Goal: Task Accomplishment & Management: Use online tool/utility

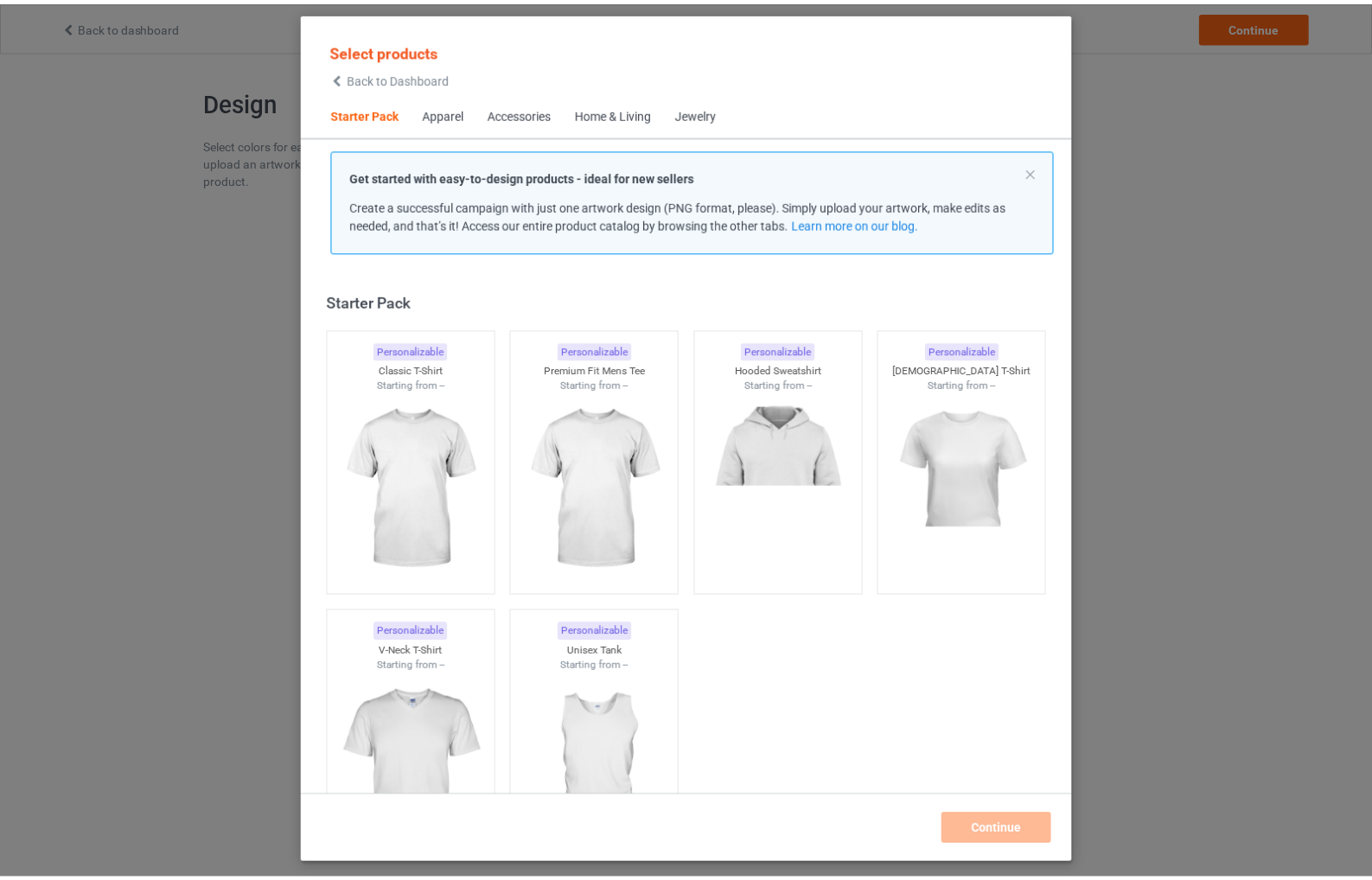
scroll to position [22, 0]
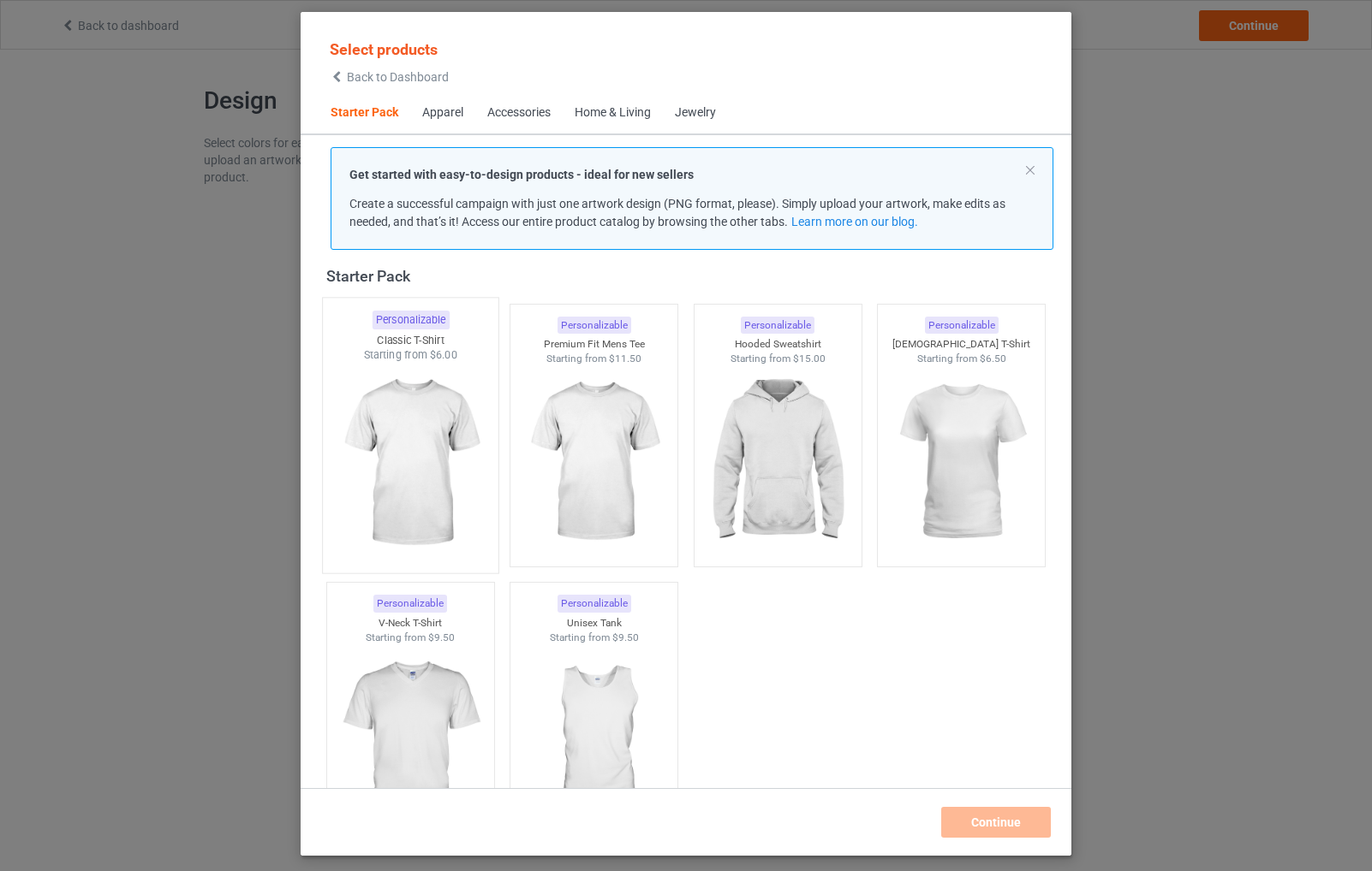
click at [442, 418] on img at bounding box center [410, 463] width 161 height 201
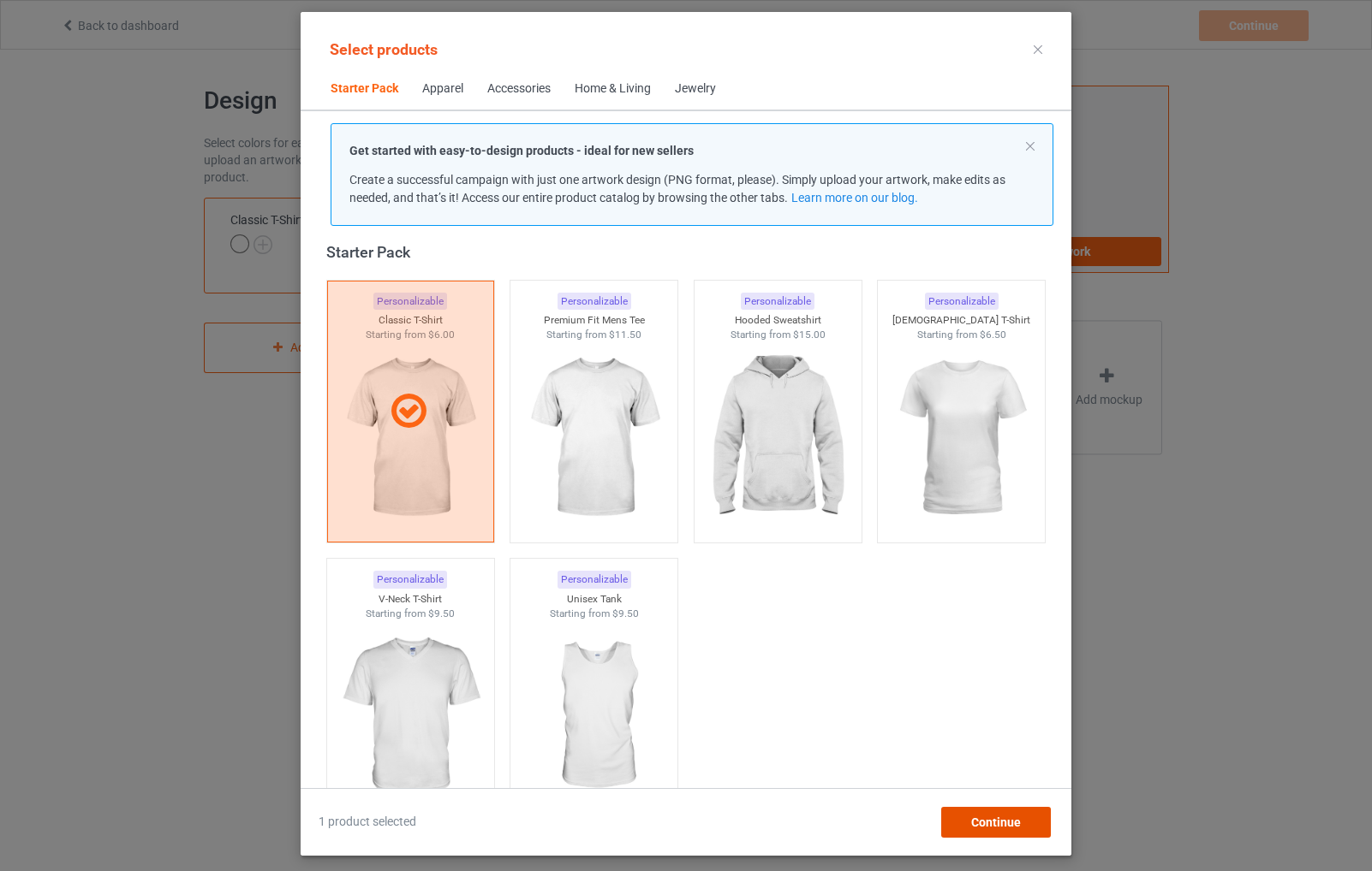
click at [1003, 825] on span "Continue" at bounding box center [996, 822] width 49 height 14
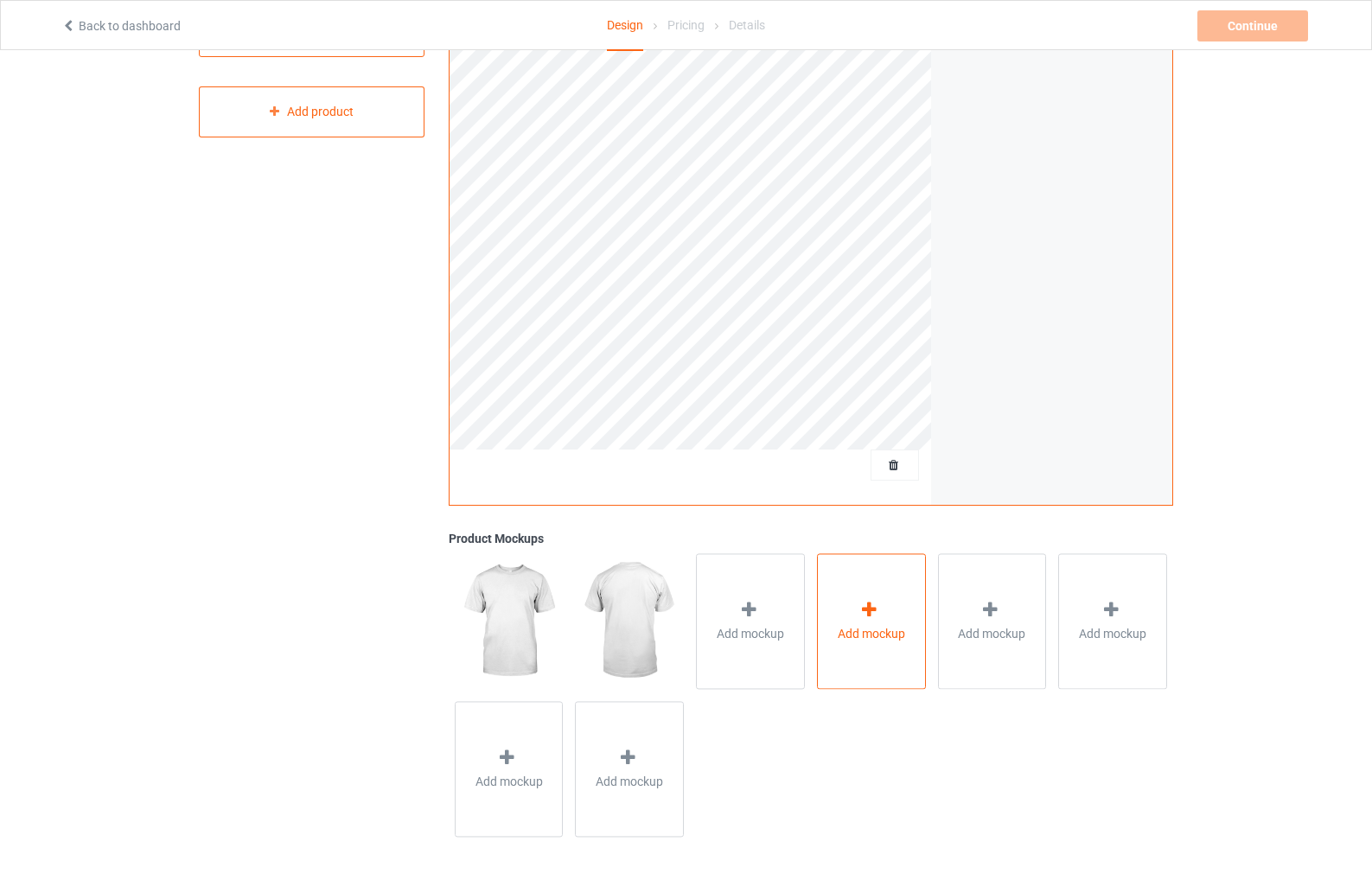
scroll to position [241, 0]
click at [742, 588] on div "Add mockup" at bounding box center [751, 621] width 109 height 136
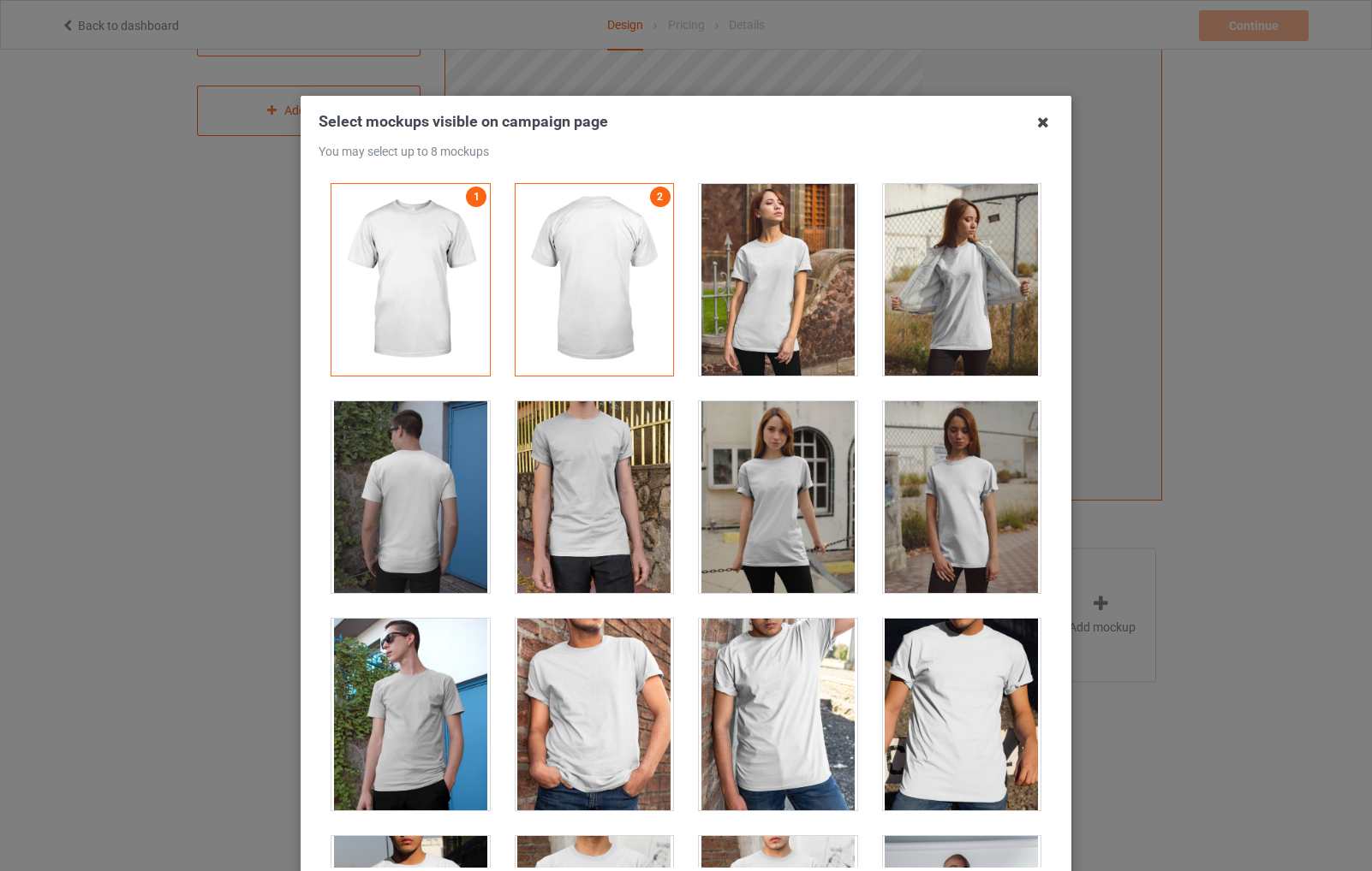
click at [1042, 123] on icon at bounding box center [1043, 122] width 27 height 27
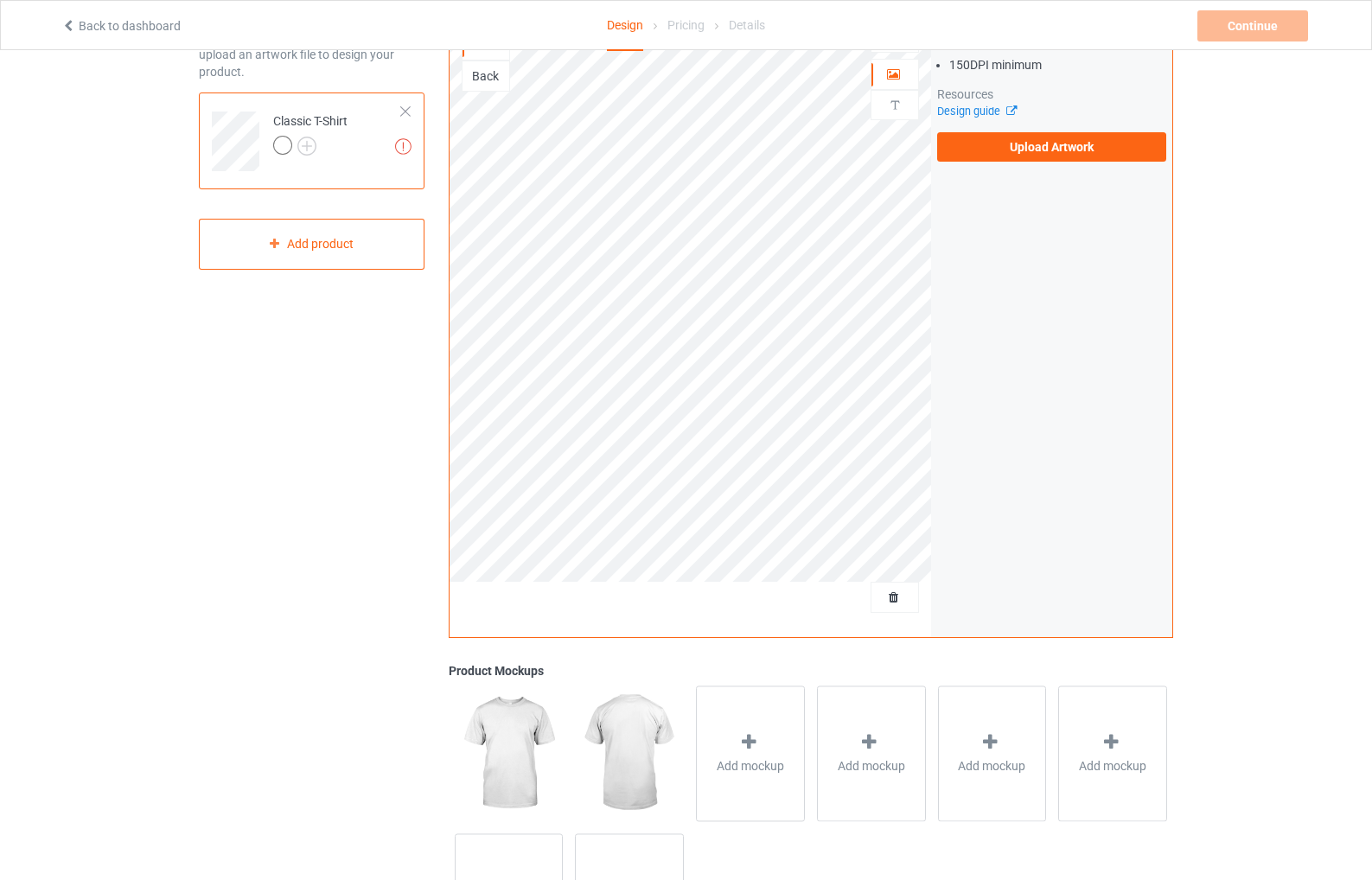
scroll to position [0, 0]
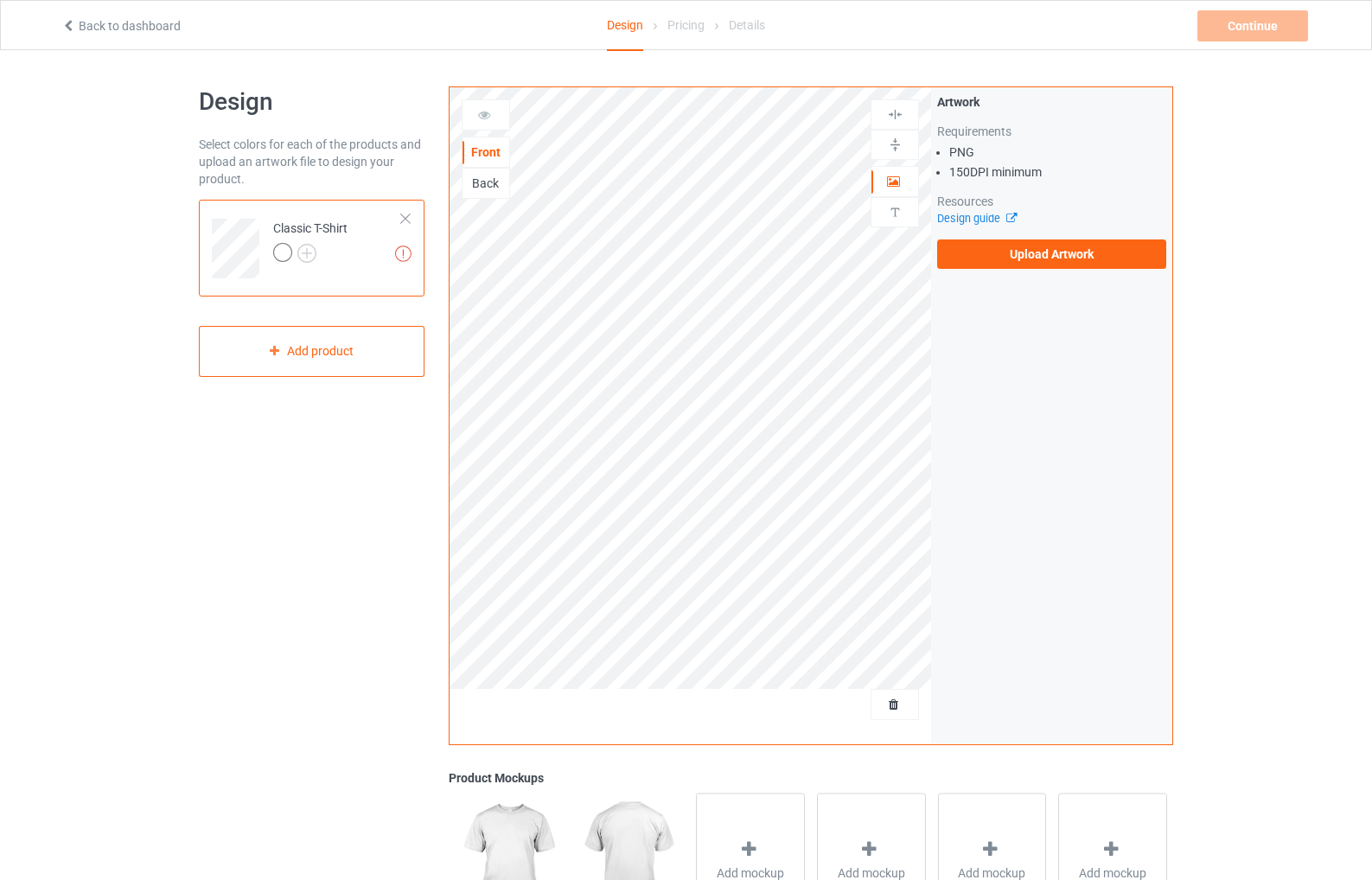
click at [497, 195] on div "Back" at bounding box center [486, 183] width 48 height 31
click at [496, 191] on div "Back" at bounding box center [486, 183] width 46 height 17
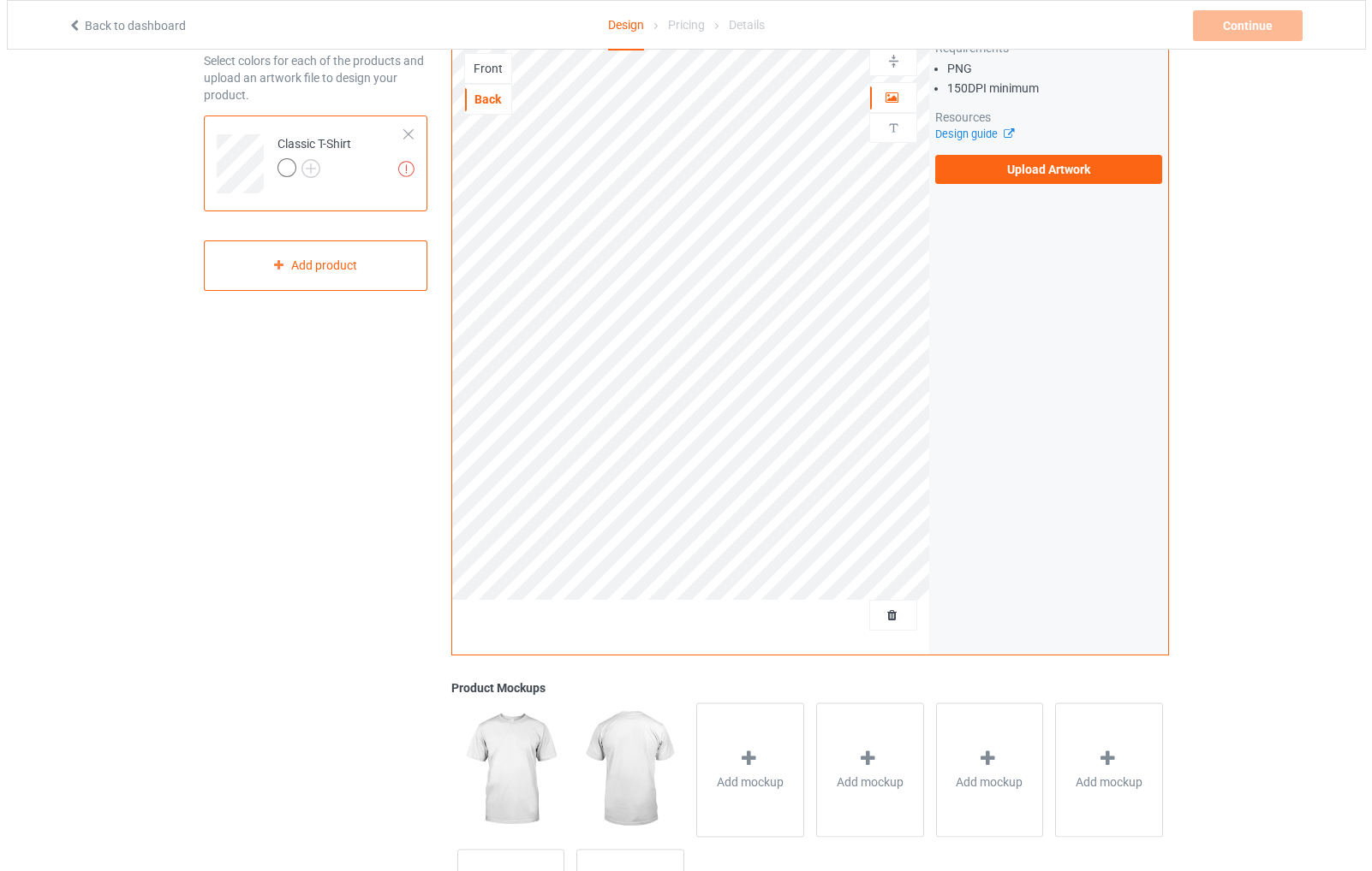
scroll to position [171, 0]
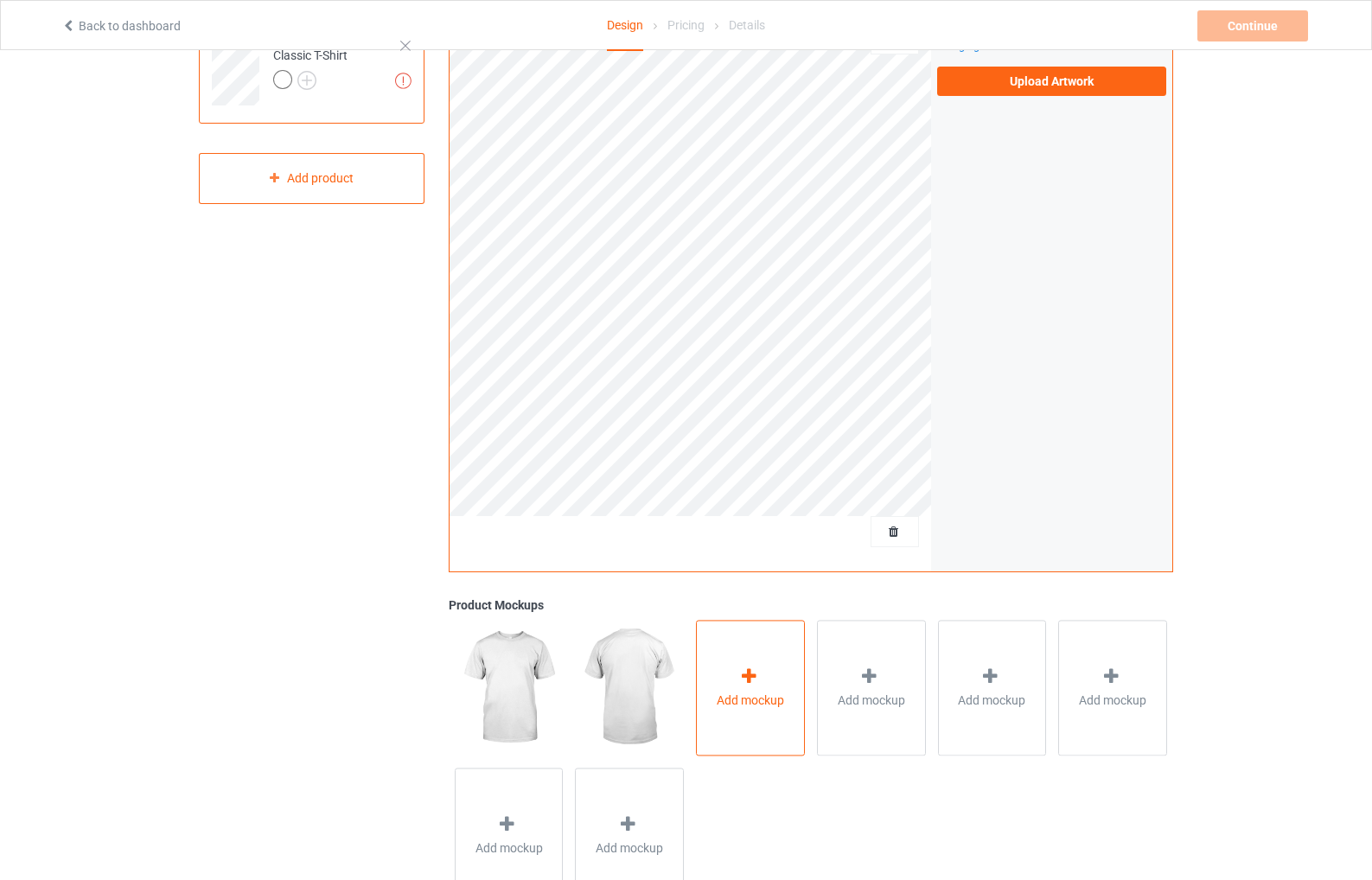
click at [752, 683] on icon at bounding box center [749, 677] width 21 height 18
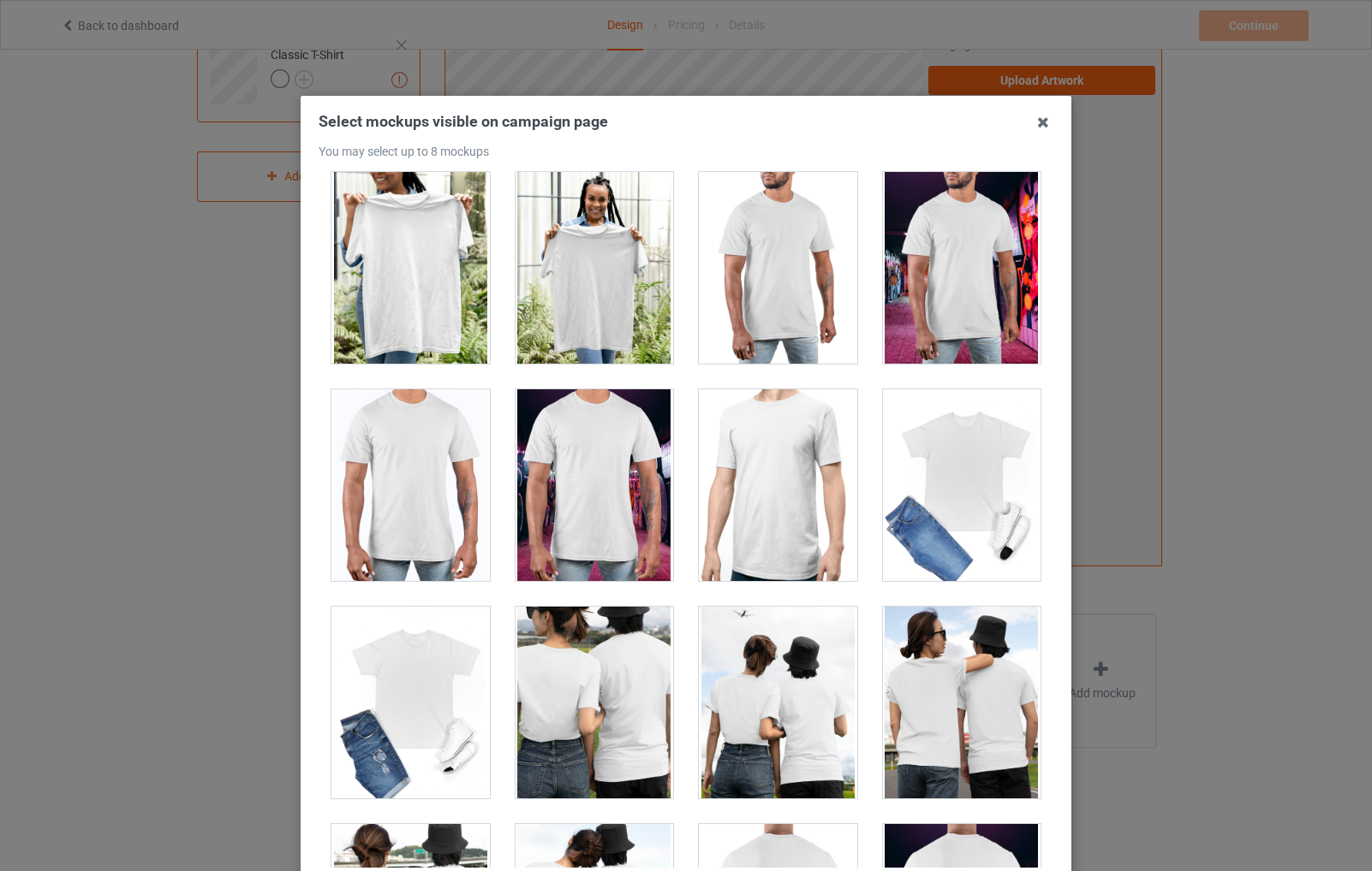
scroll to position [8132, 0]
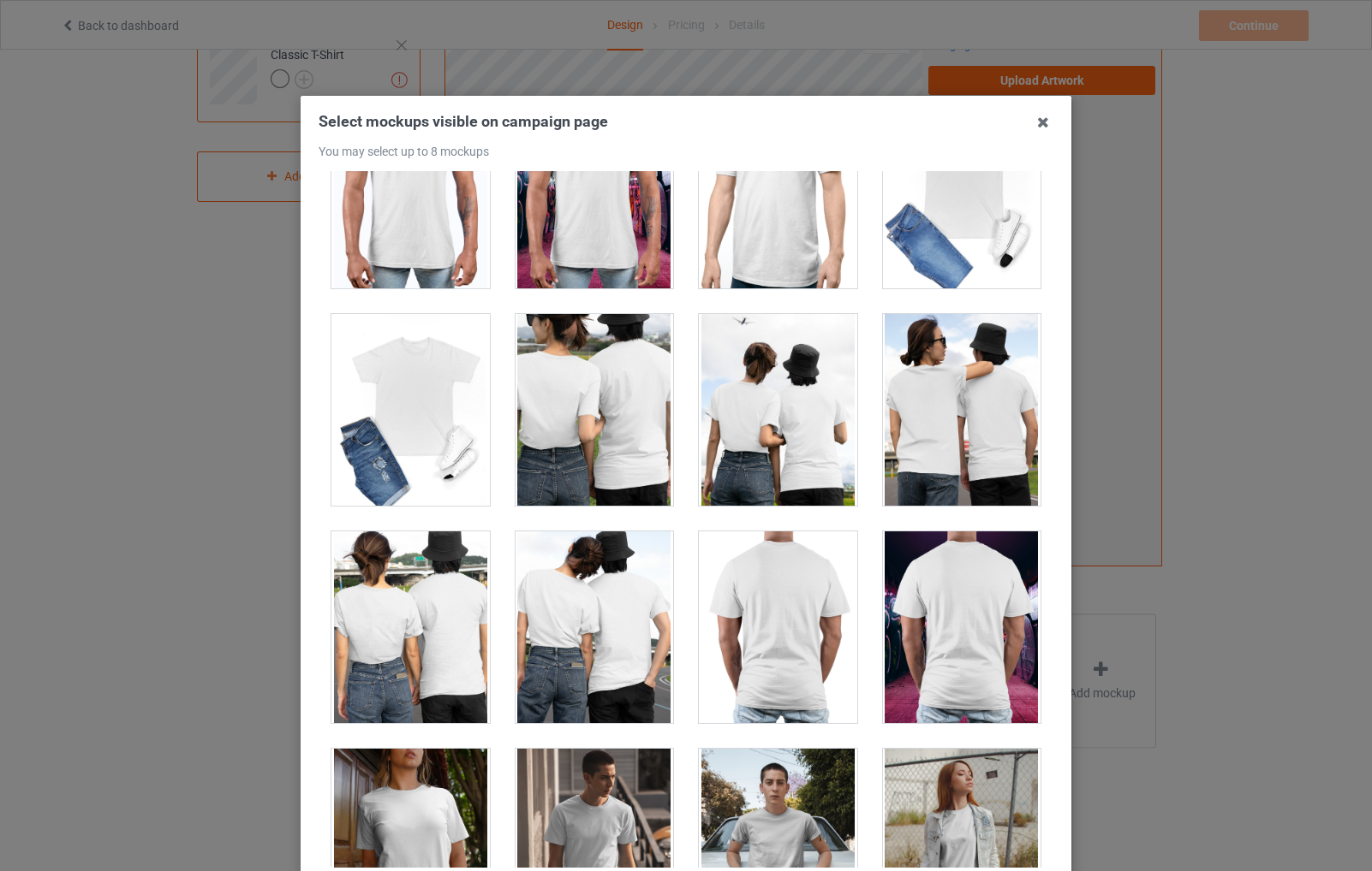
drag, startPoint x: 961, startPoint y: 551, endPoint x: 975, endPoint y: 611, distance: 61.6
click at [975, 611] on div at bounding box center [961, 627] width 158 height 191
click at [773, 631] on div at bounding box center [778, 627] width 158 height 191
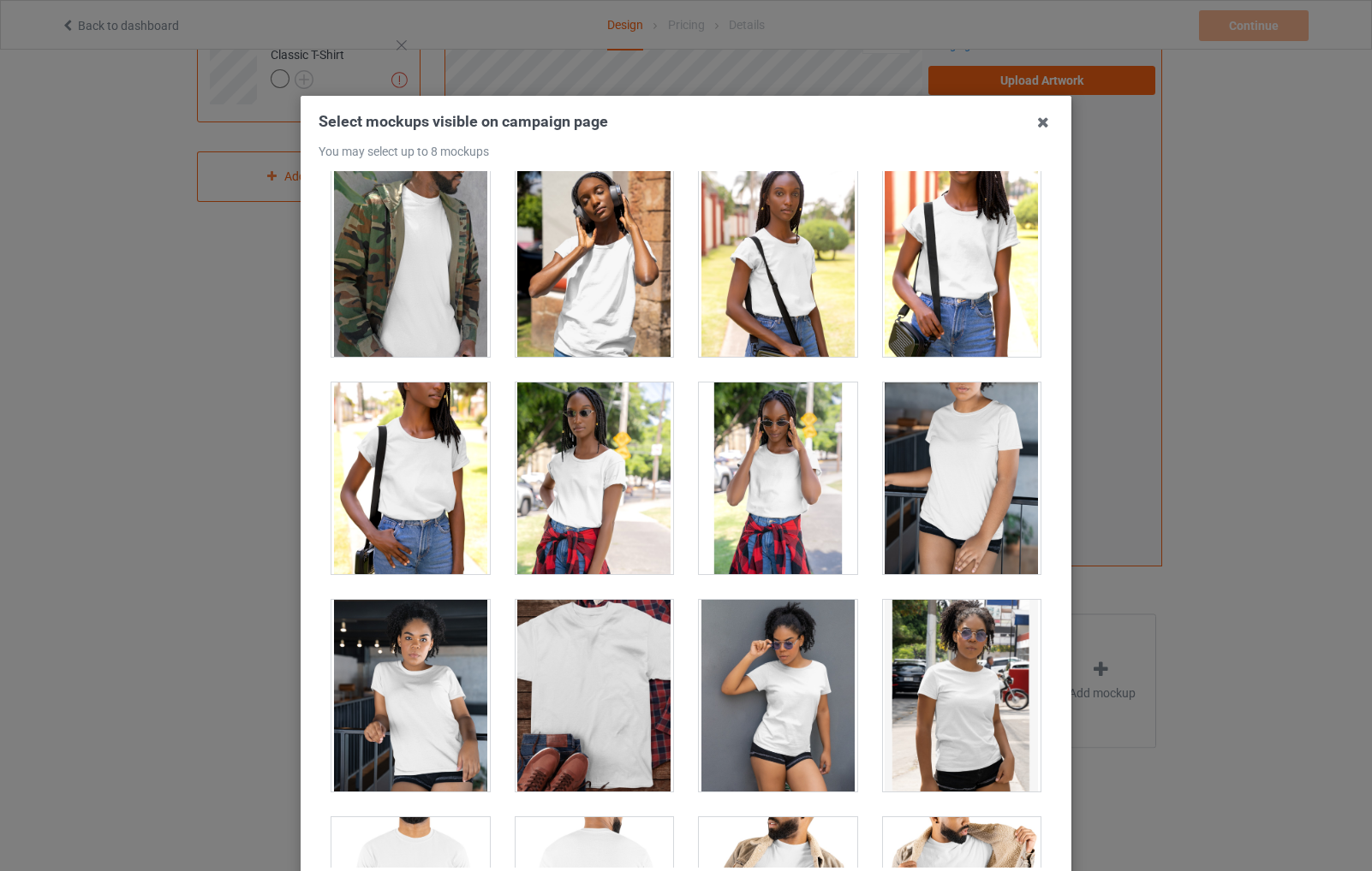
scroll to position [12754, 0]
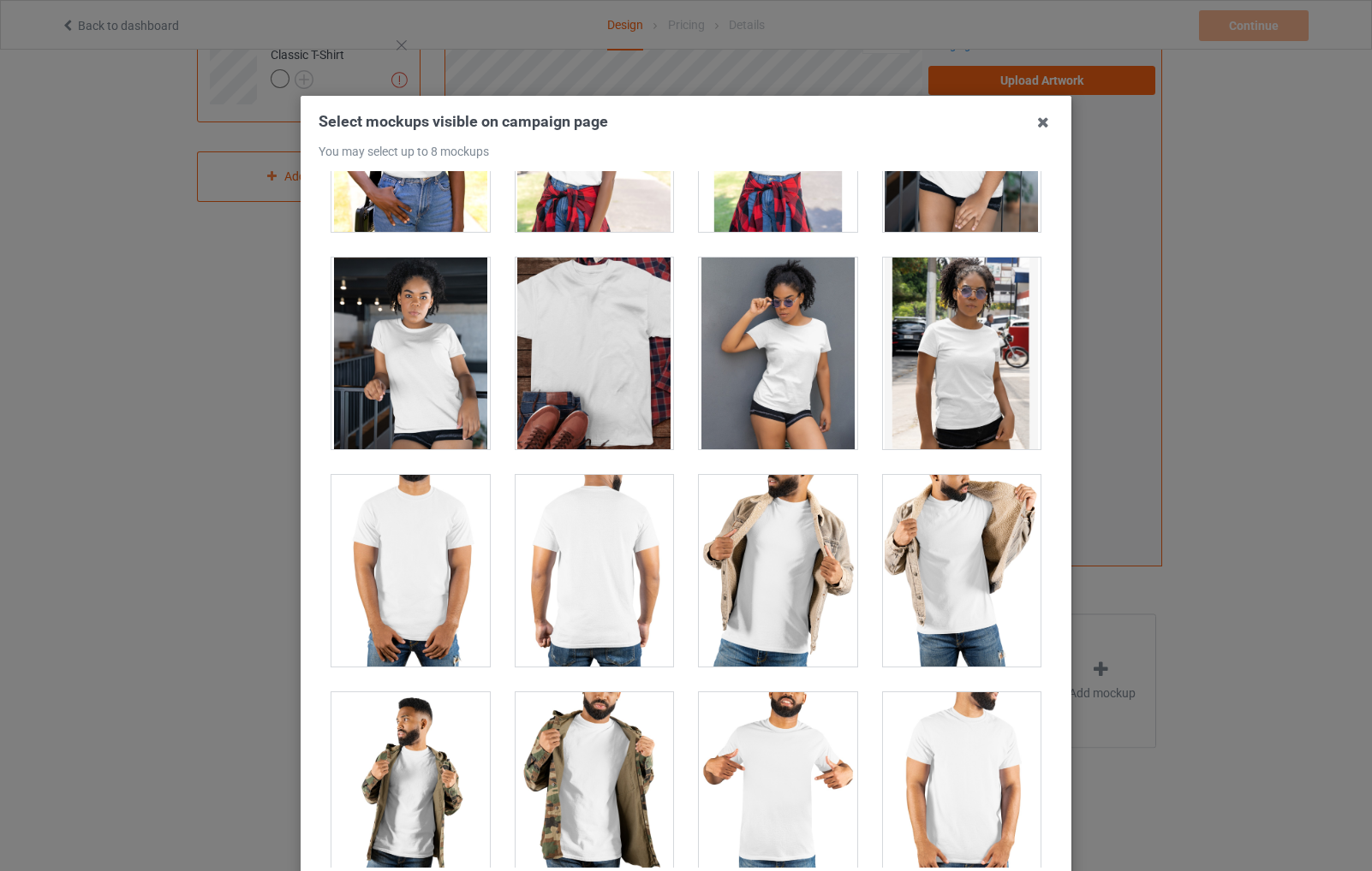
click at [591, 558] on div at bounding box center [594, 570] width 158 height 191
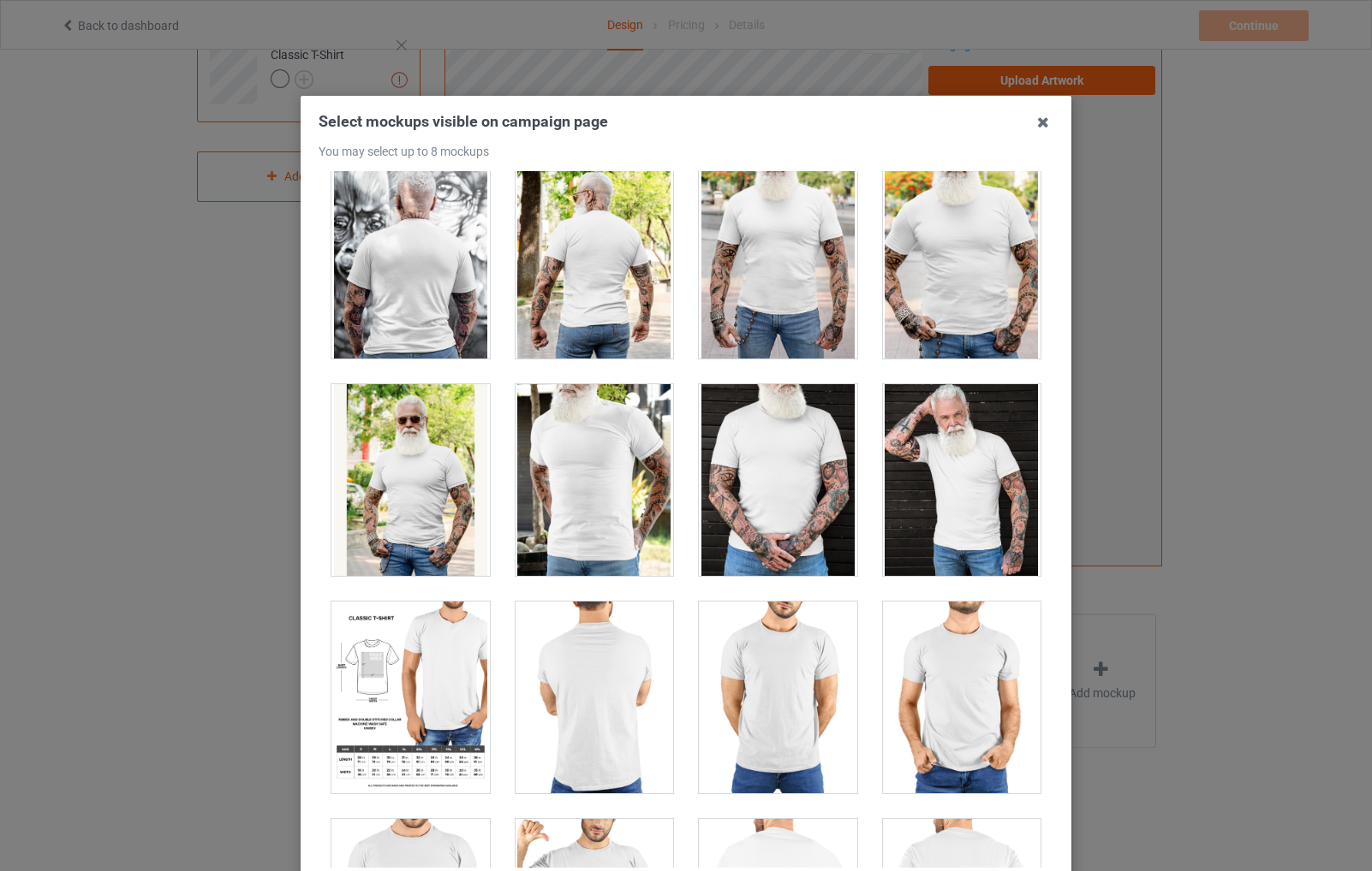
scroll to position [14124, 0]
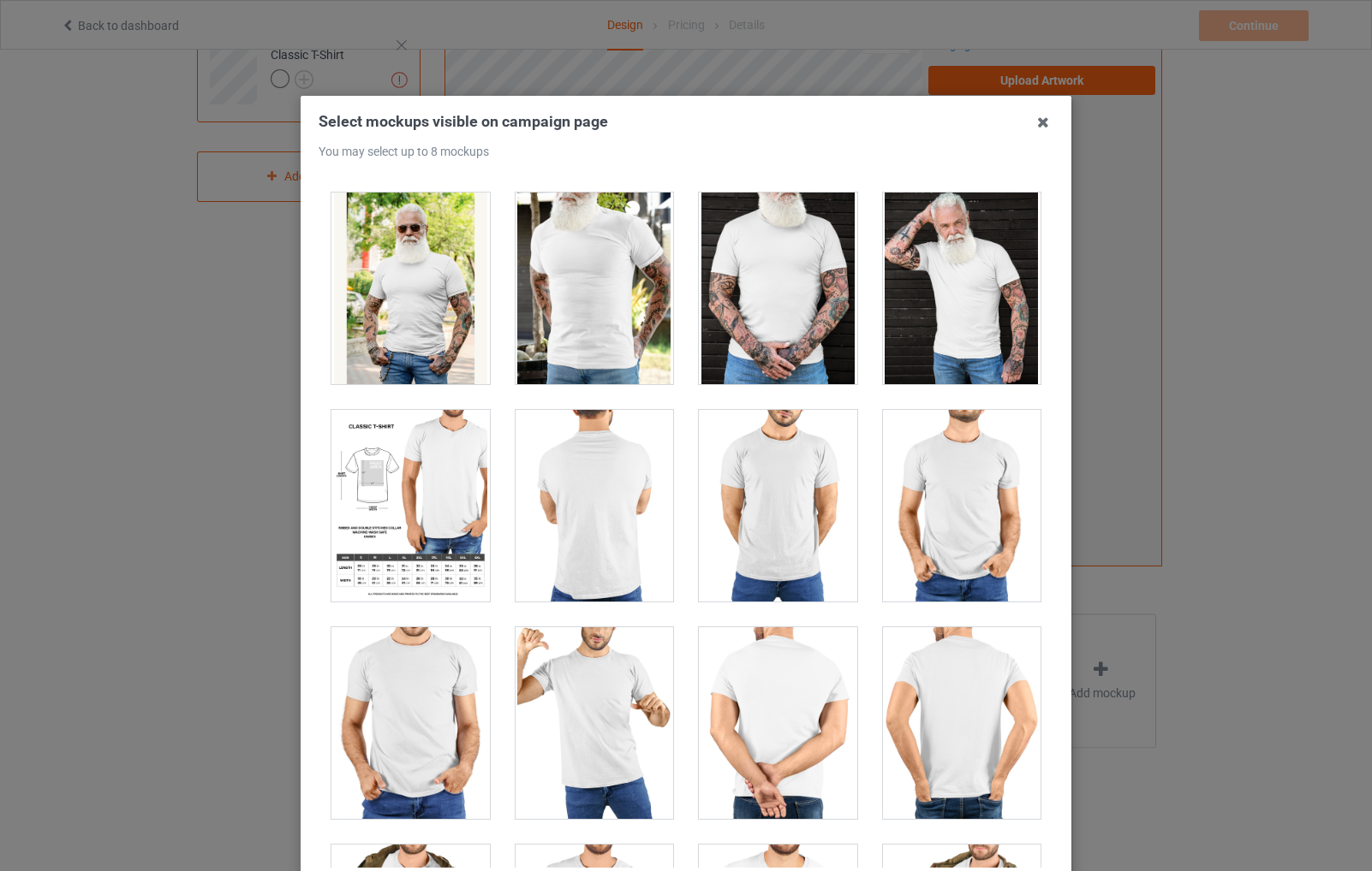
click at [931, 709] on div at bounding box center [961, 723] width 158 height 191
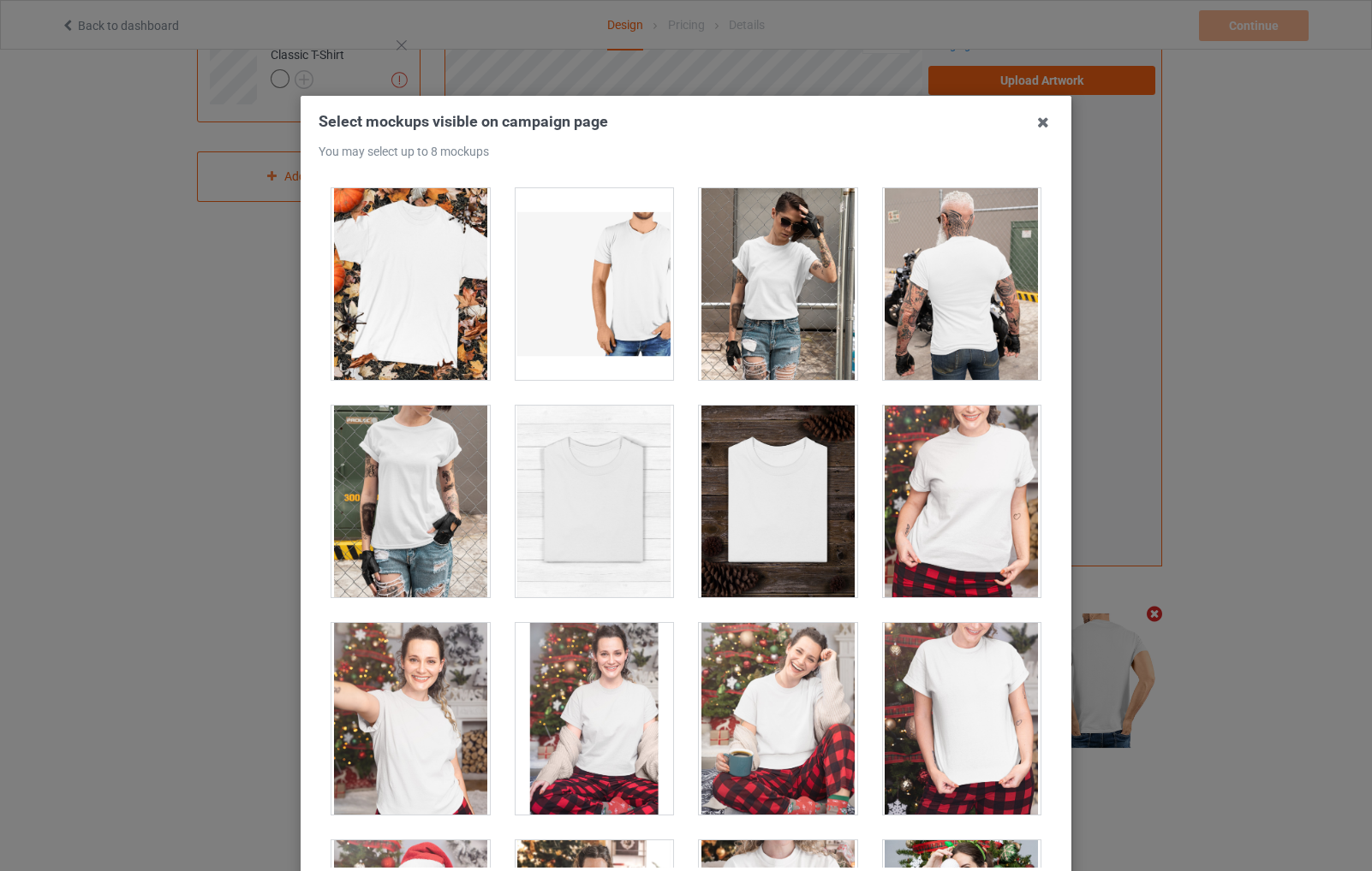
scroll to position [17206, 0]
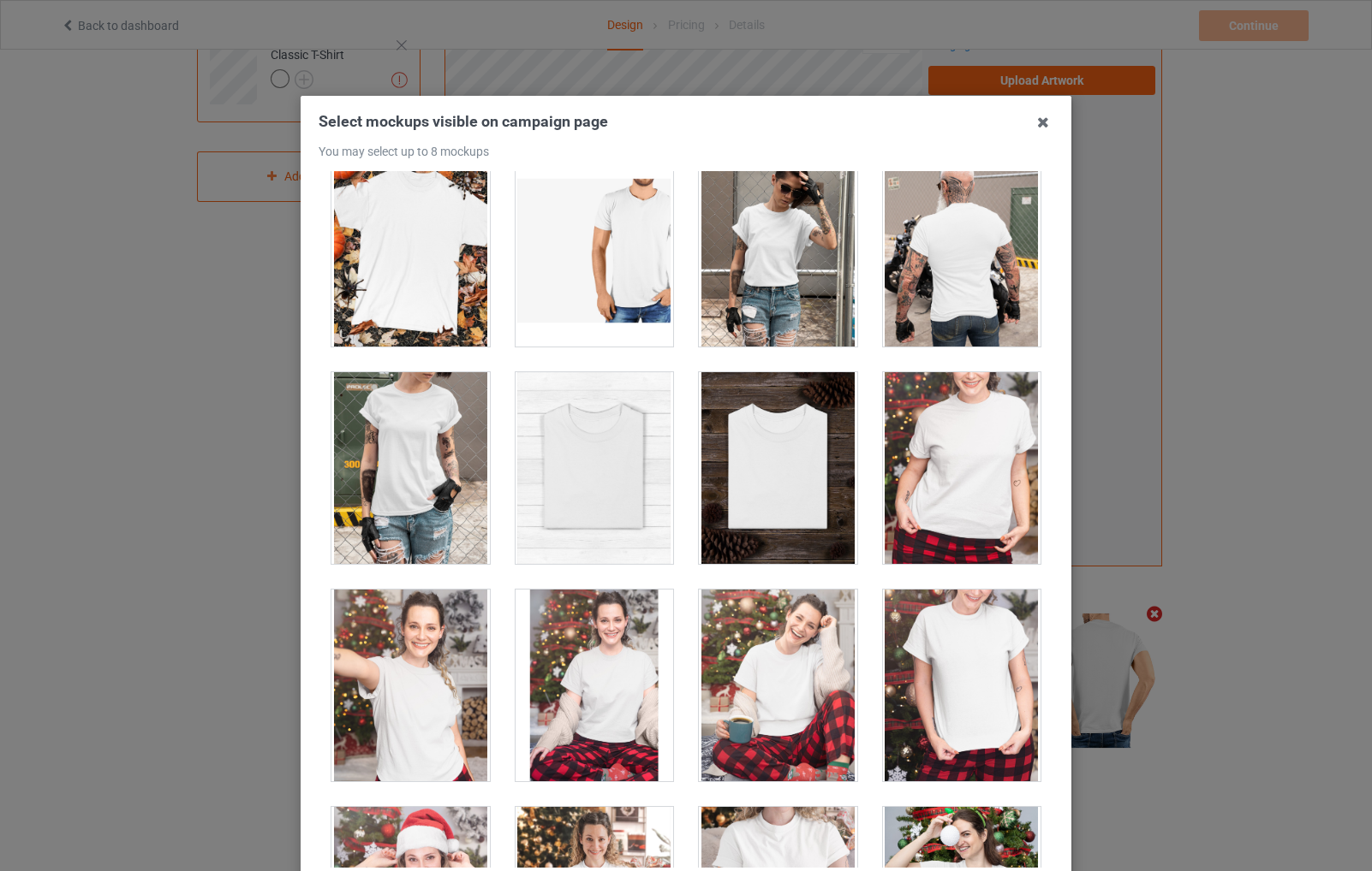
click at [942, 270] on div at bounding box center [961, 251] width 158 height 191
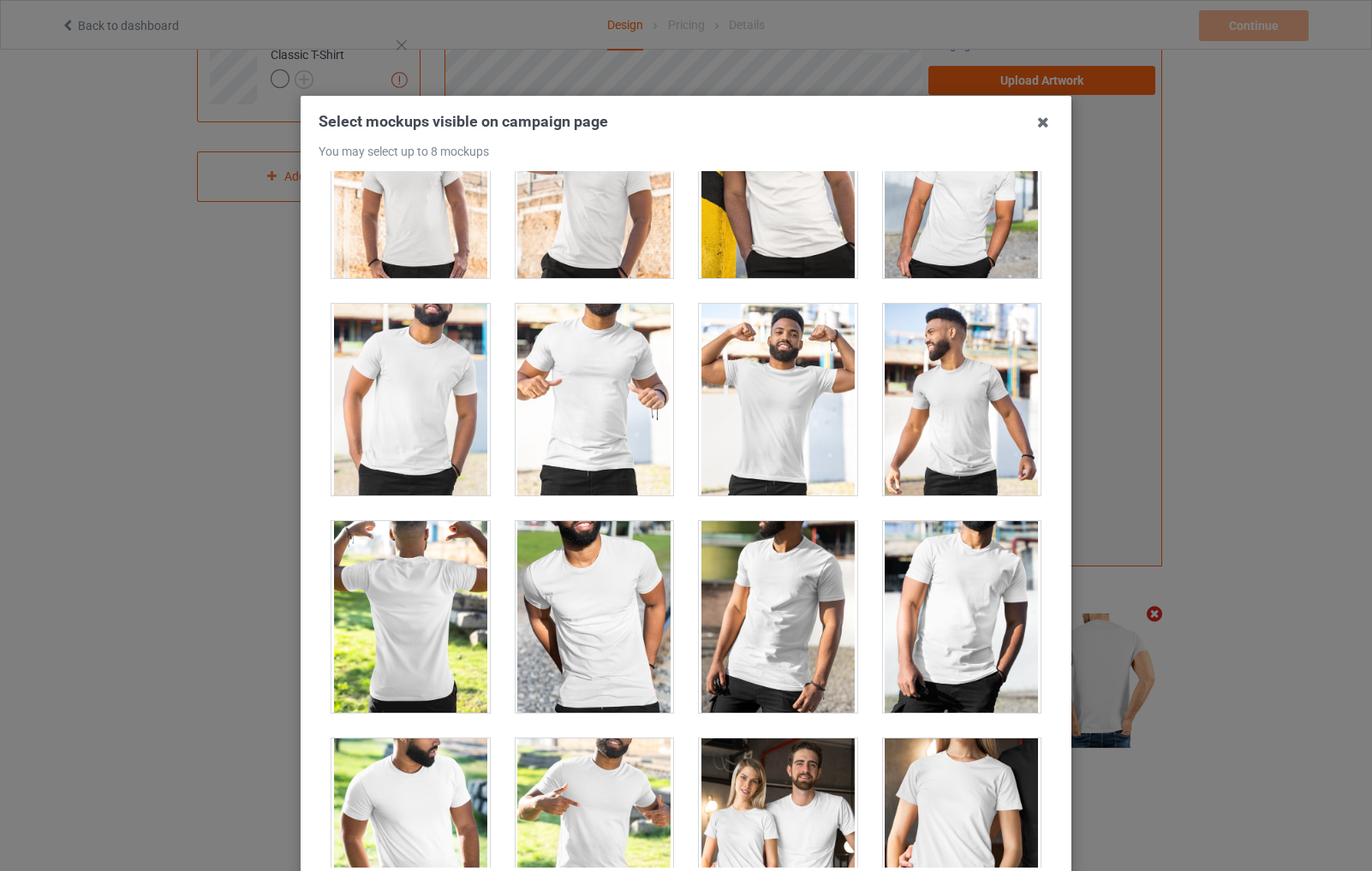
scroll to position [20116, 0]
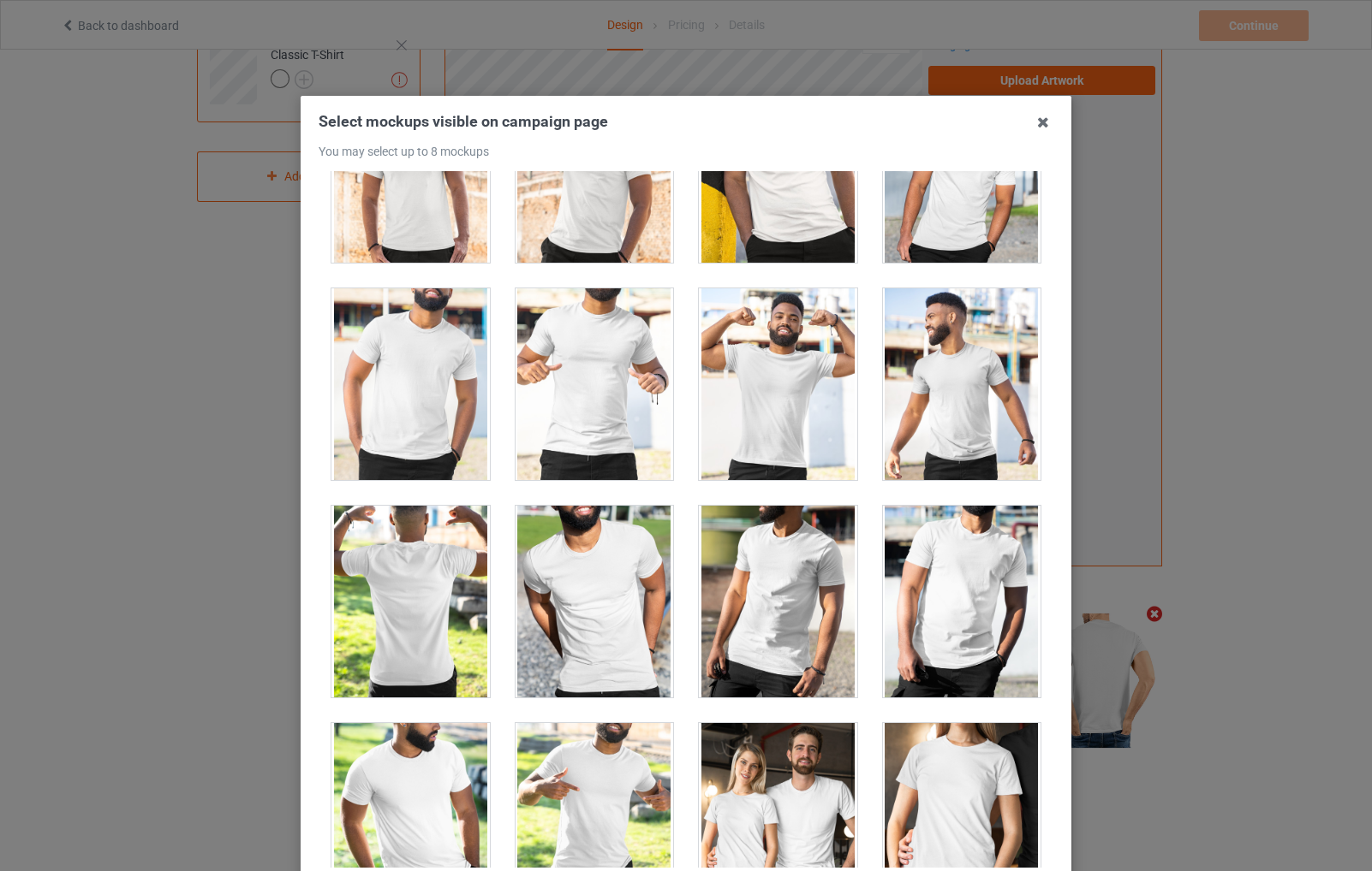
click at [414, 561] on div at bounding box center [410, 601] width 158 height 191
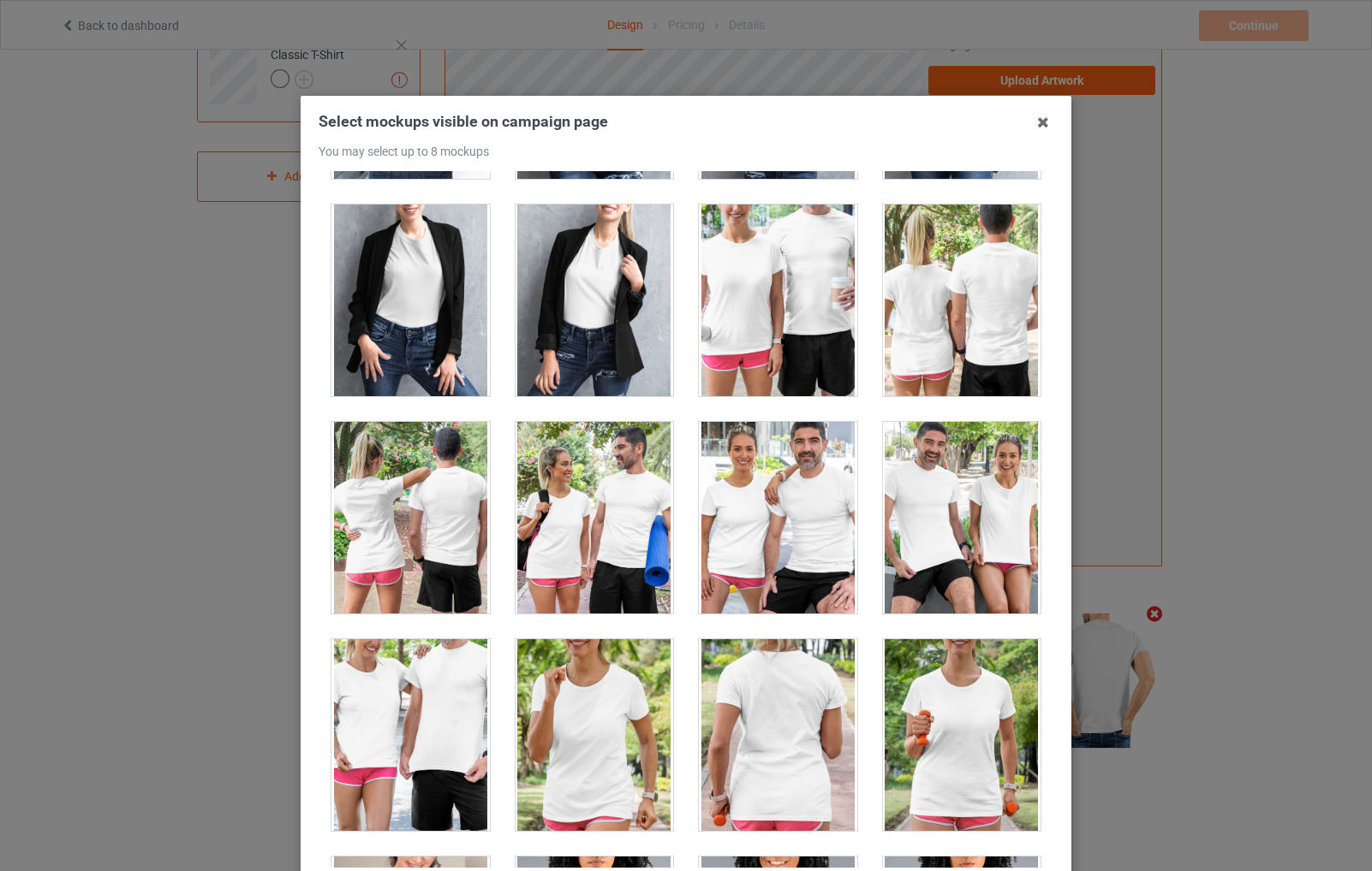
scroll to position [21657, 0]
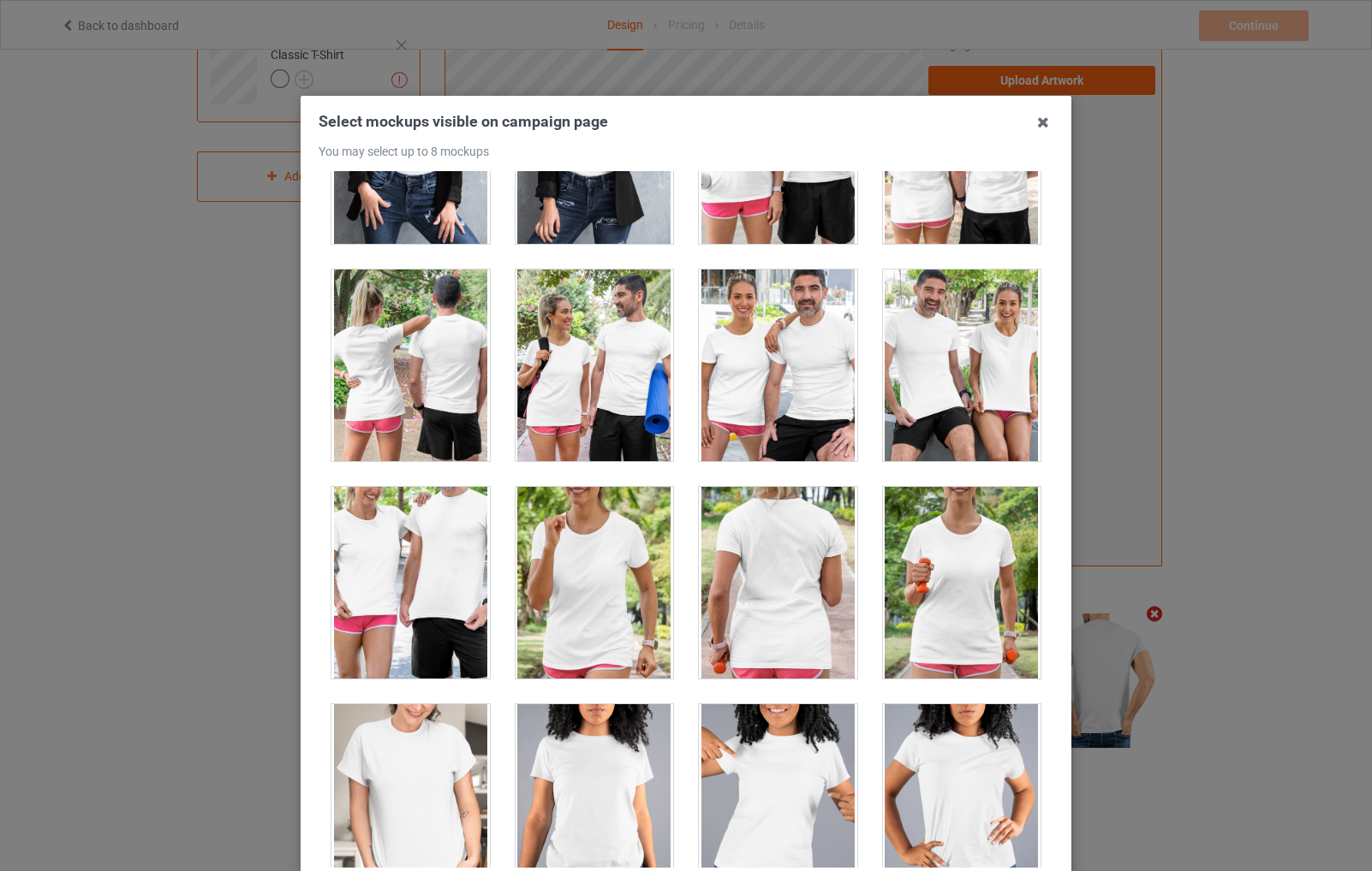
click at [779, 596] on div at bounding box center [778, 582] width 158 height 191
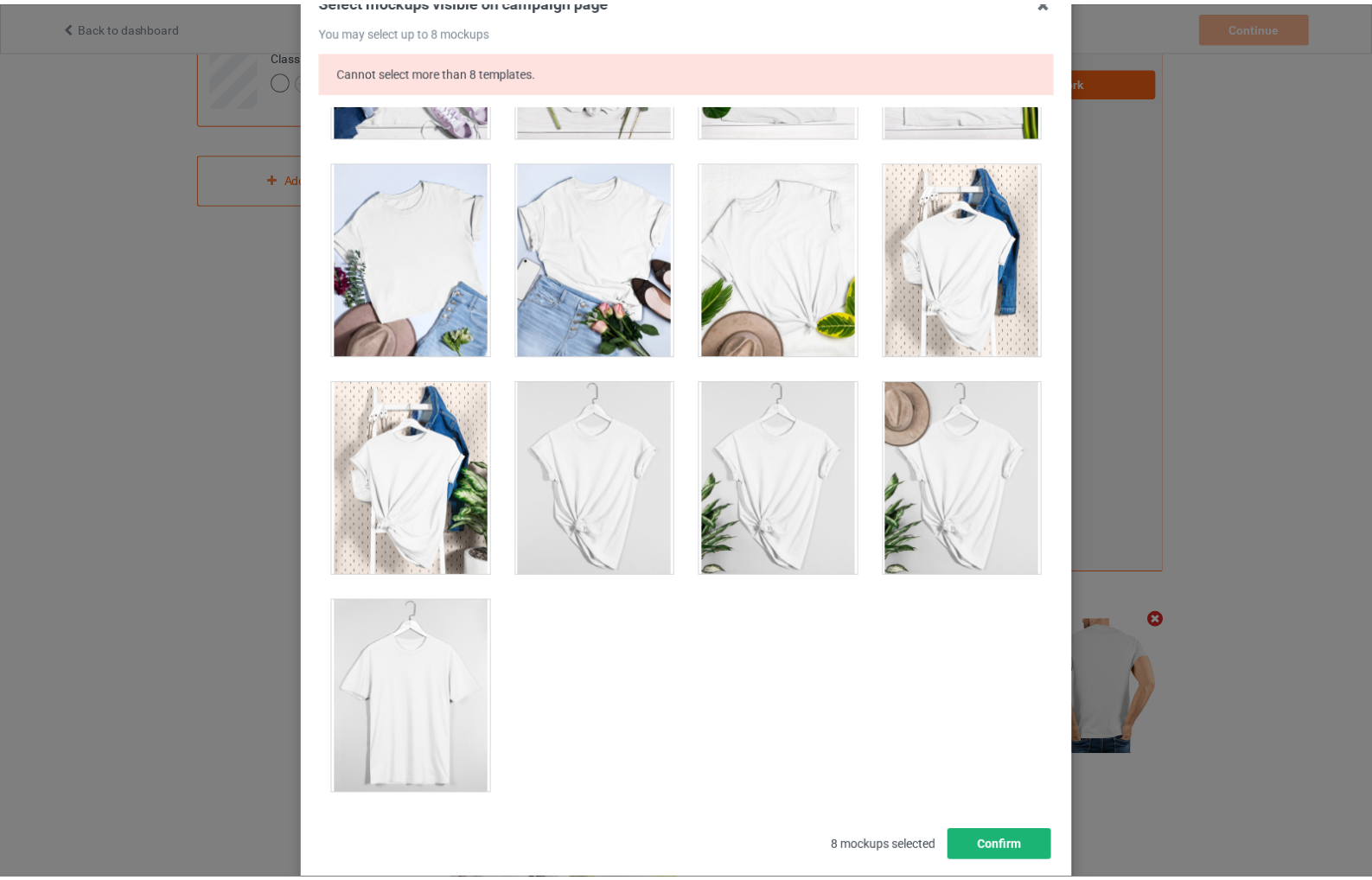
scroll to position [226, 0]
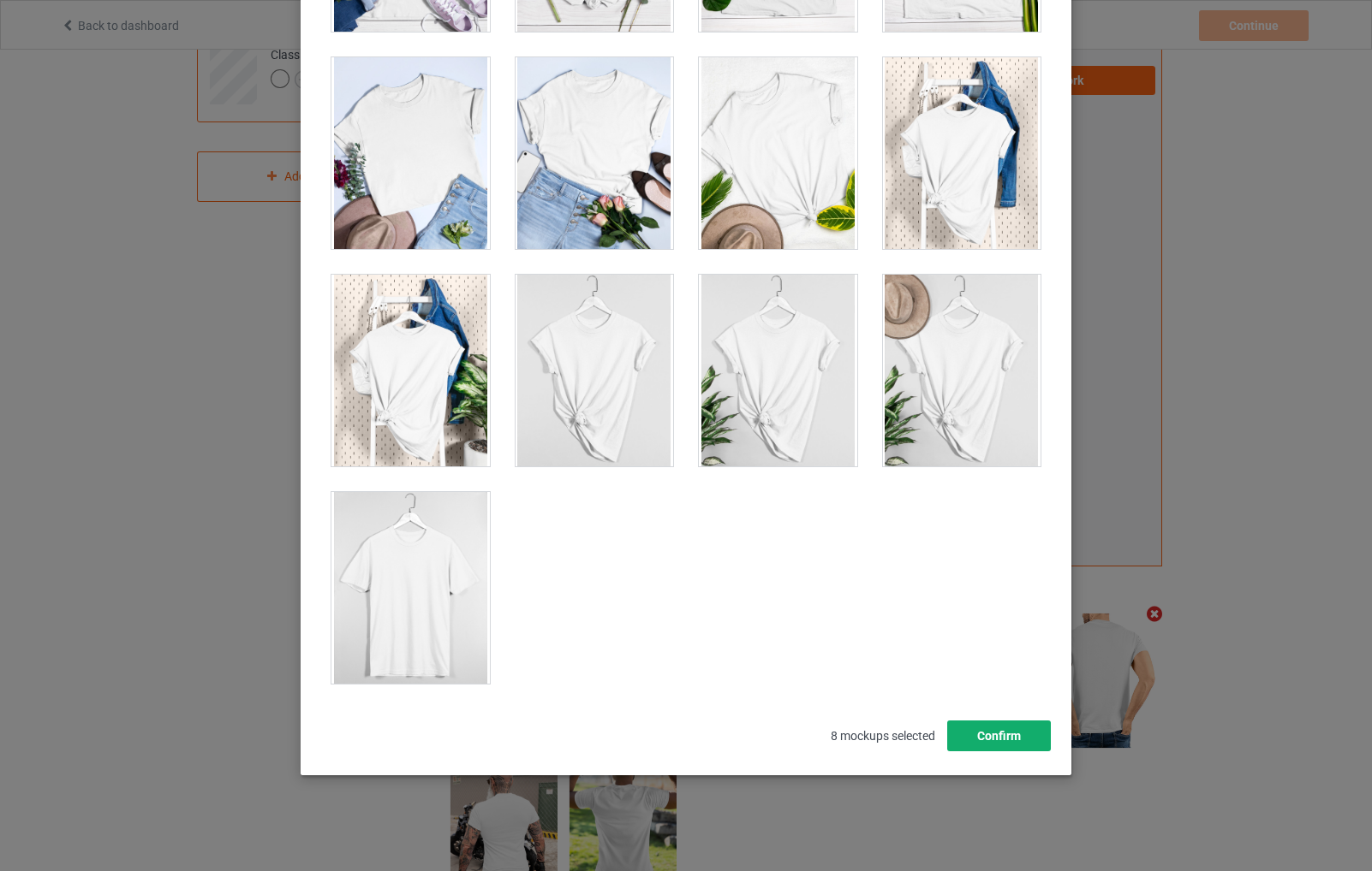
click at [984, 745] on button "Confirm" at bounding box center [999, 736] width 103 height 31
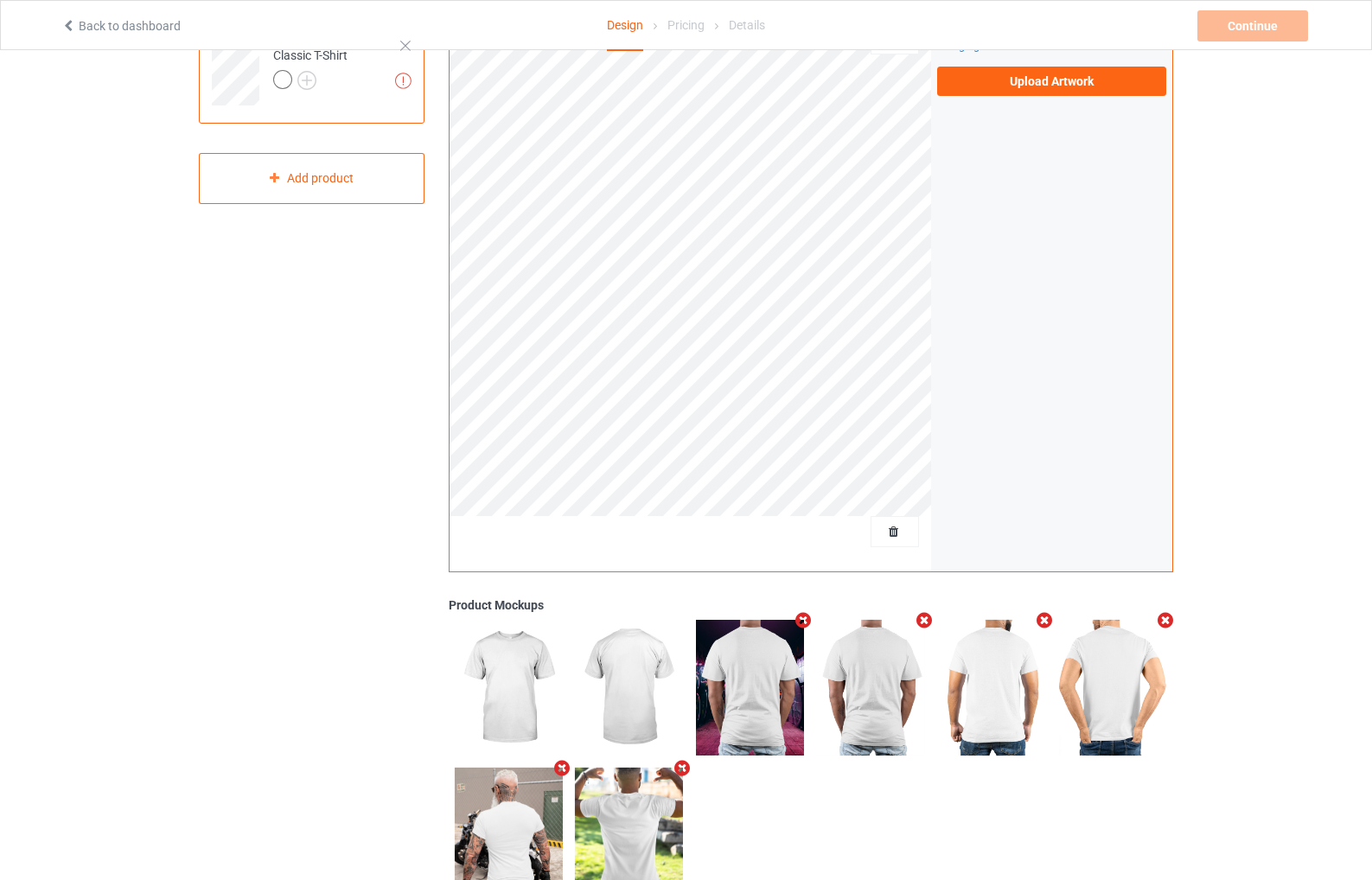
scroll to position [0, 0]
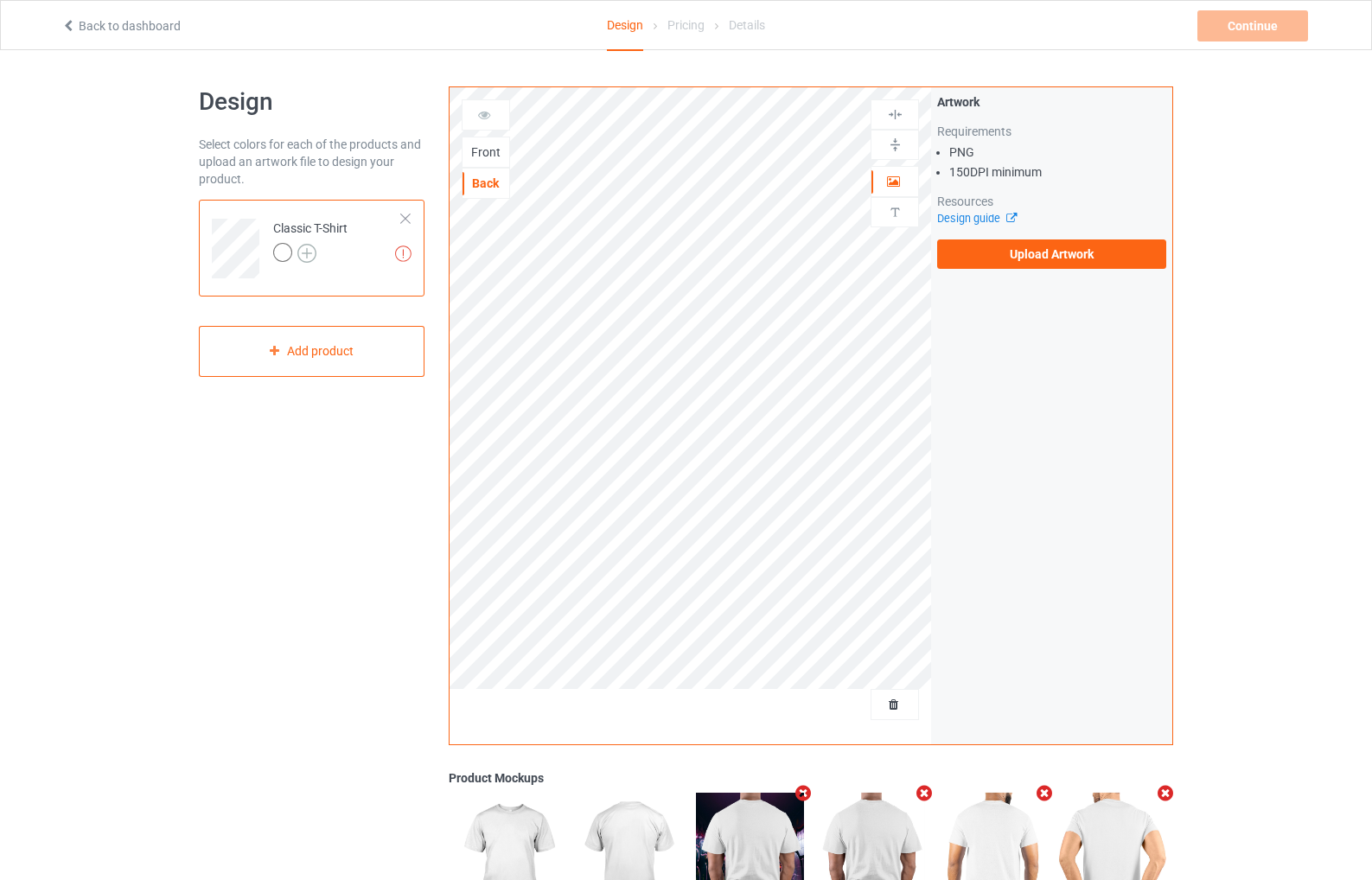
click at [314, 253] on img at bounding box center [307, 253] width 19 height 19
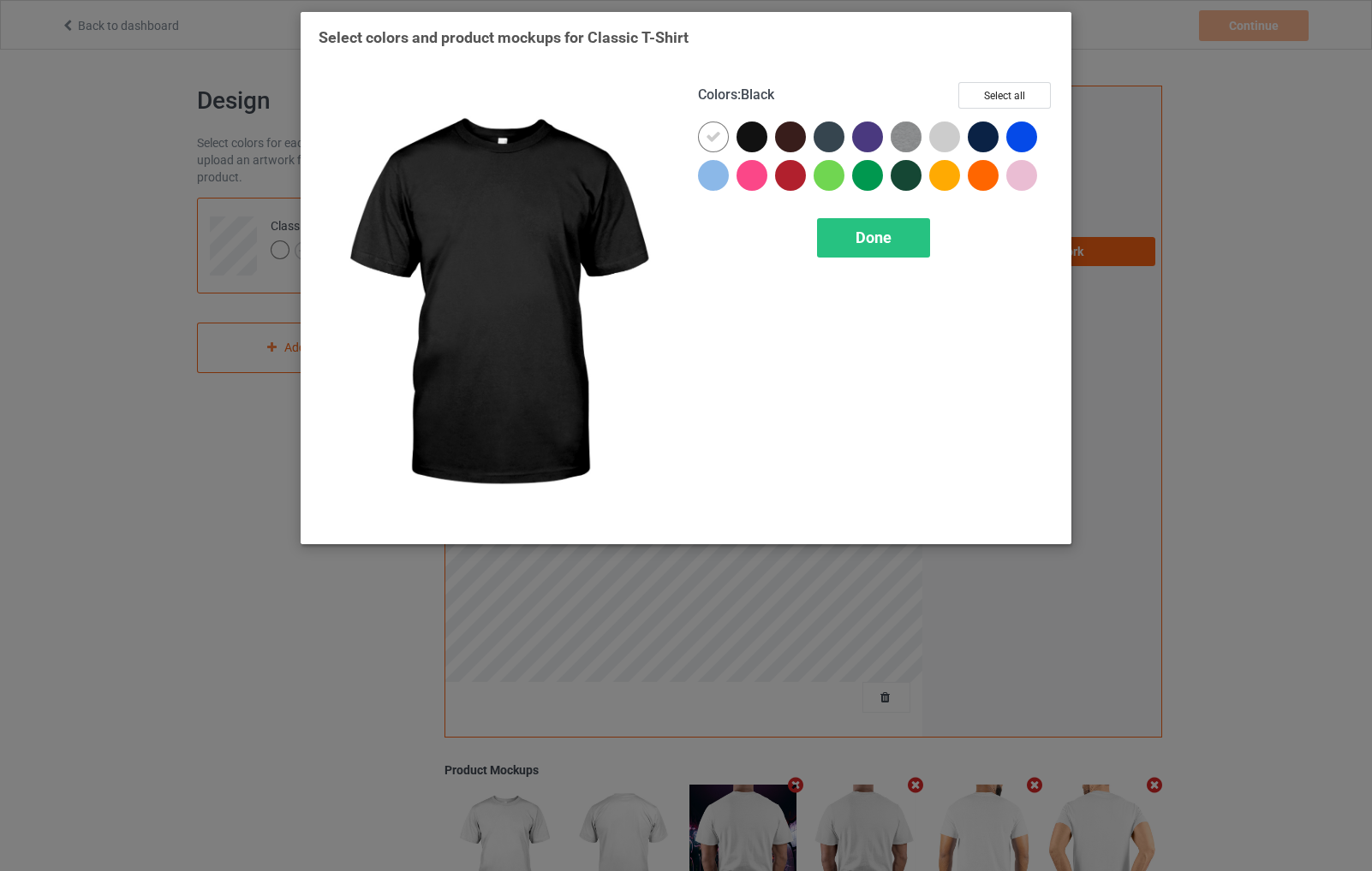
click at [756, 137] on div at bounding box center [751, 137] width 31 height 31
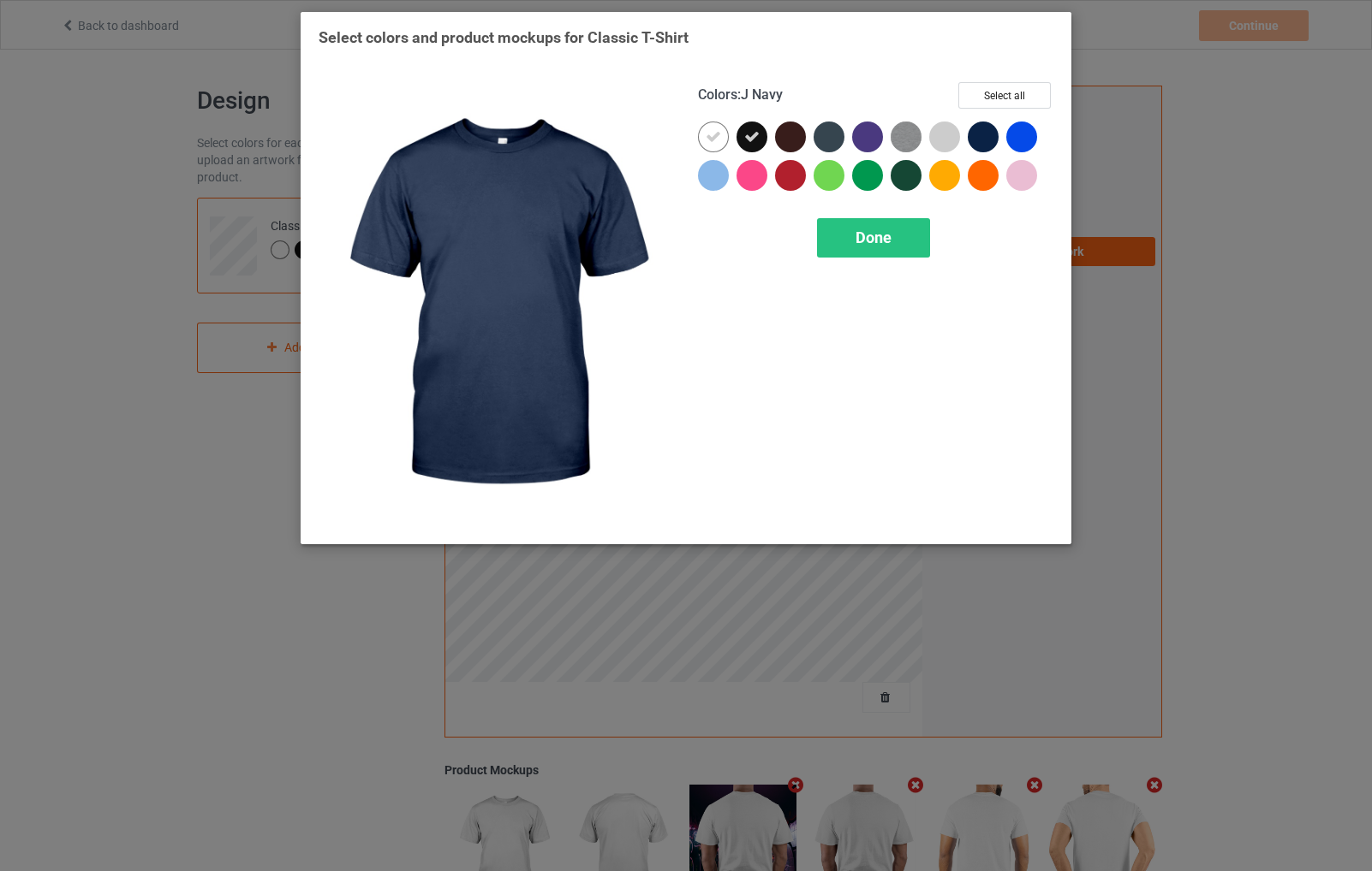
click at [982, 139] on div at bounding box center [983, 137] width 31 height 31
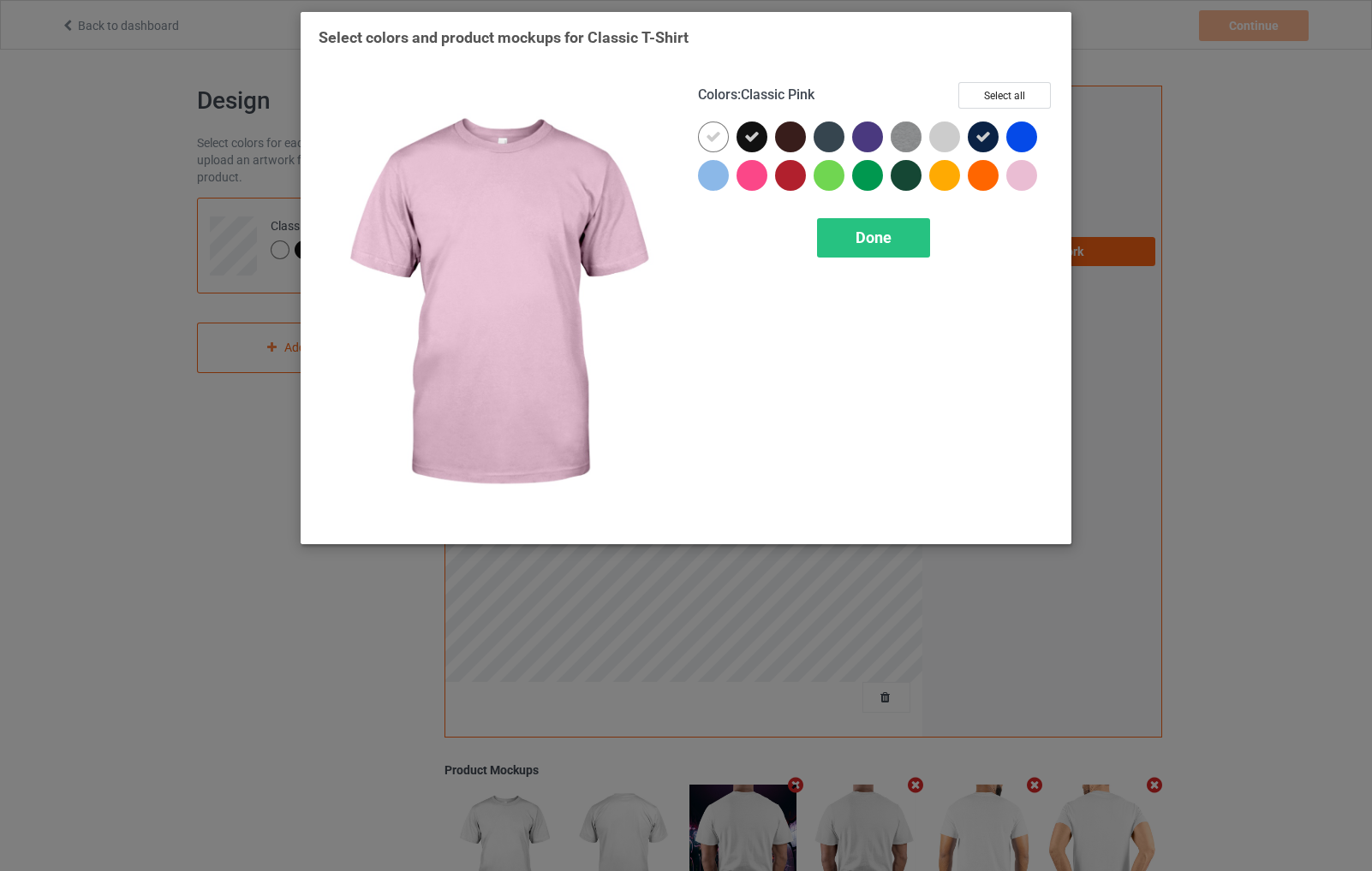
click at [1016, 180] on div at bounding box center [1021, 175] width 31 height 31
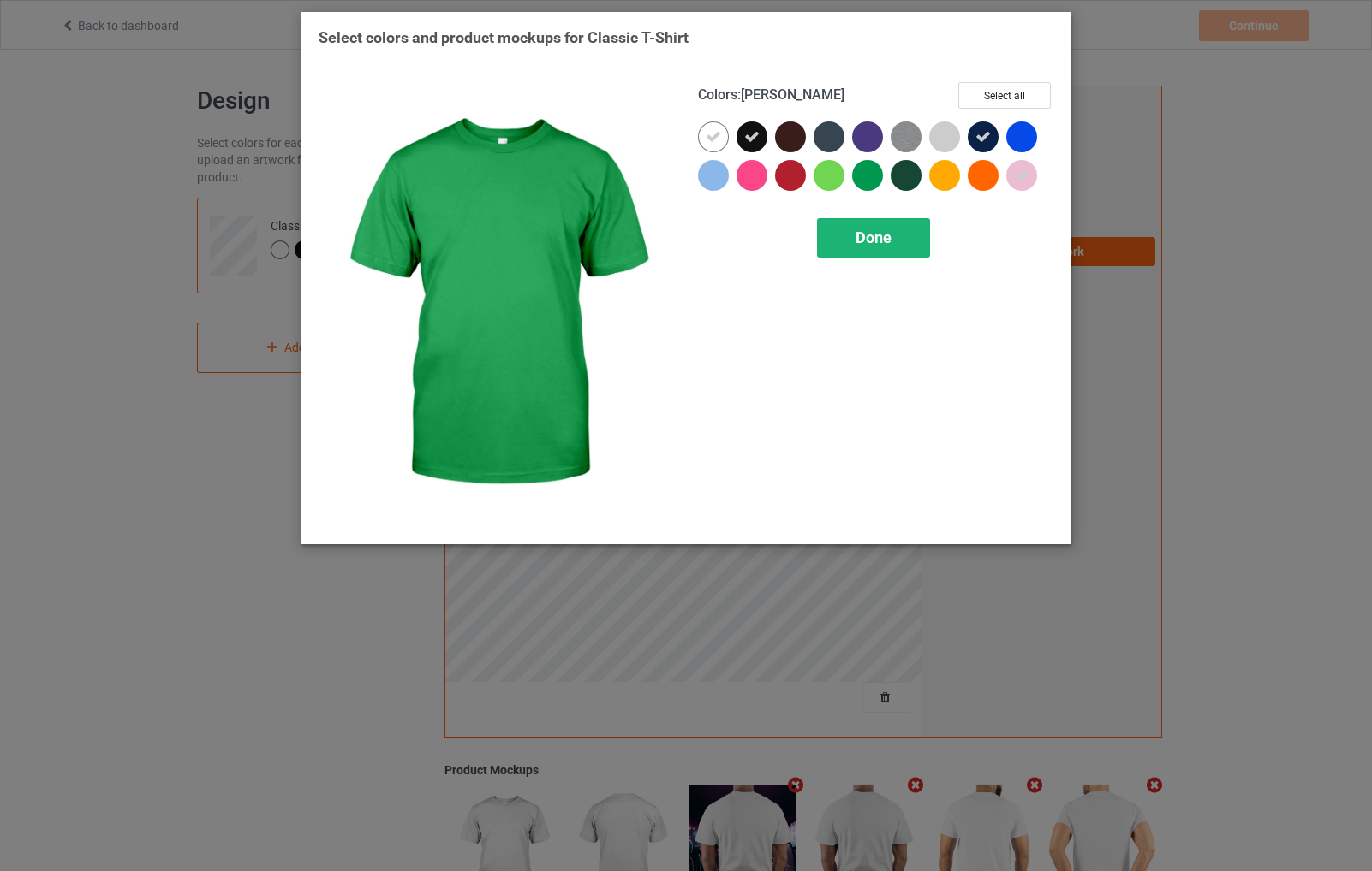
click at [871, 241] on span "Done" at bounding box center [873, 237] width 36 height 18
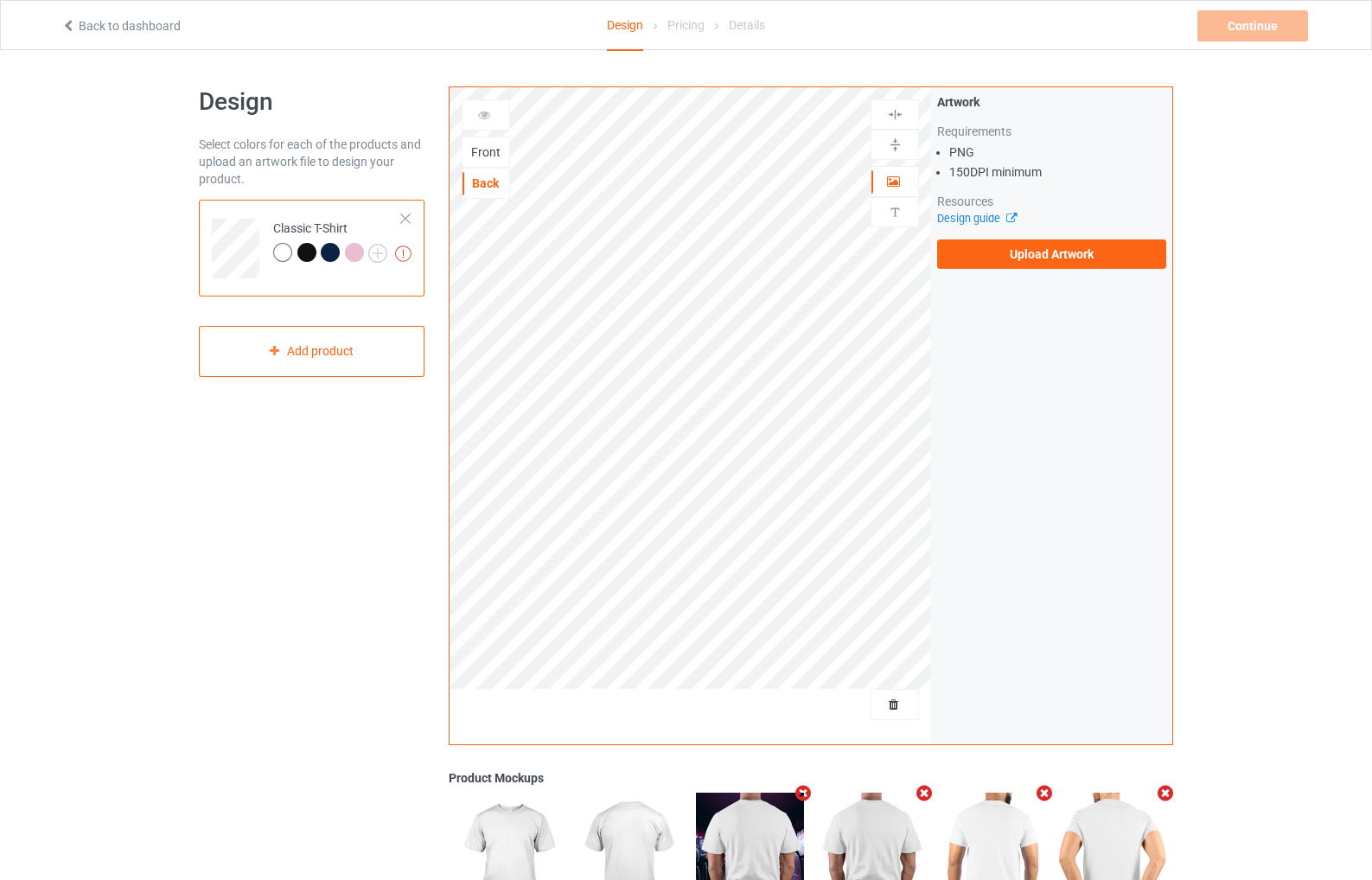
click at [1259, 305] on div "Design Select colors for each of the products and upload an artwork file to des…" at bounding box center [686, 584] width 1372 height 1068
click at [308, 250] on div at bounding box center [307, 252] width 19 height 19
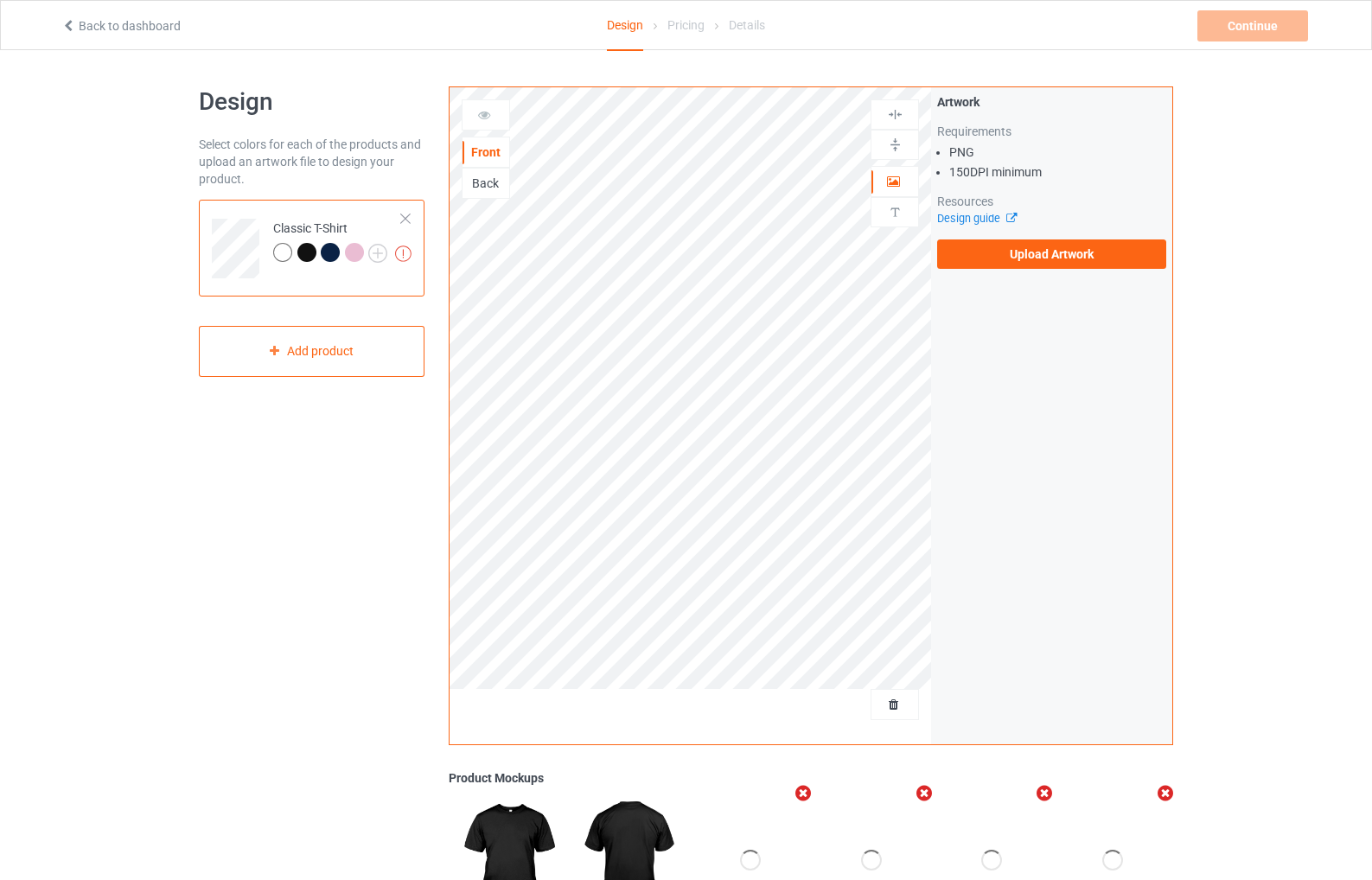
scroll to position [239, 0]
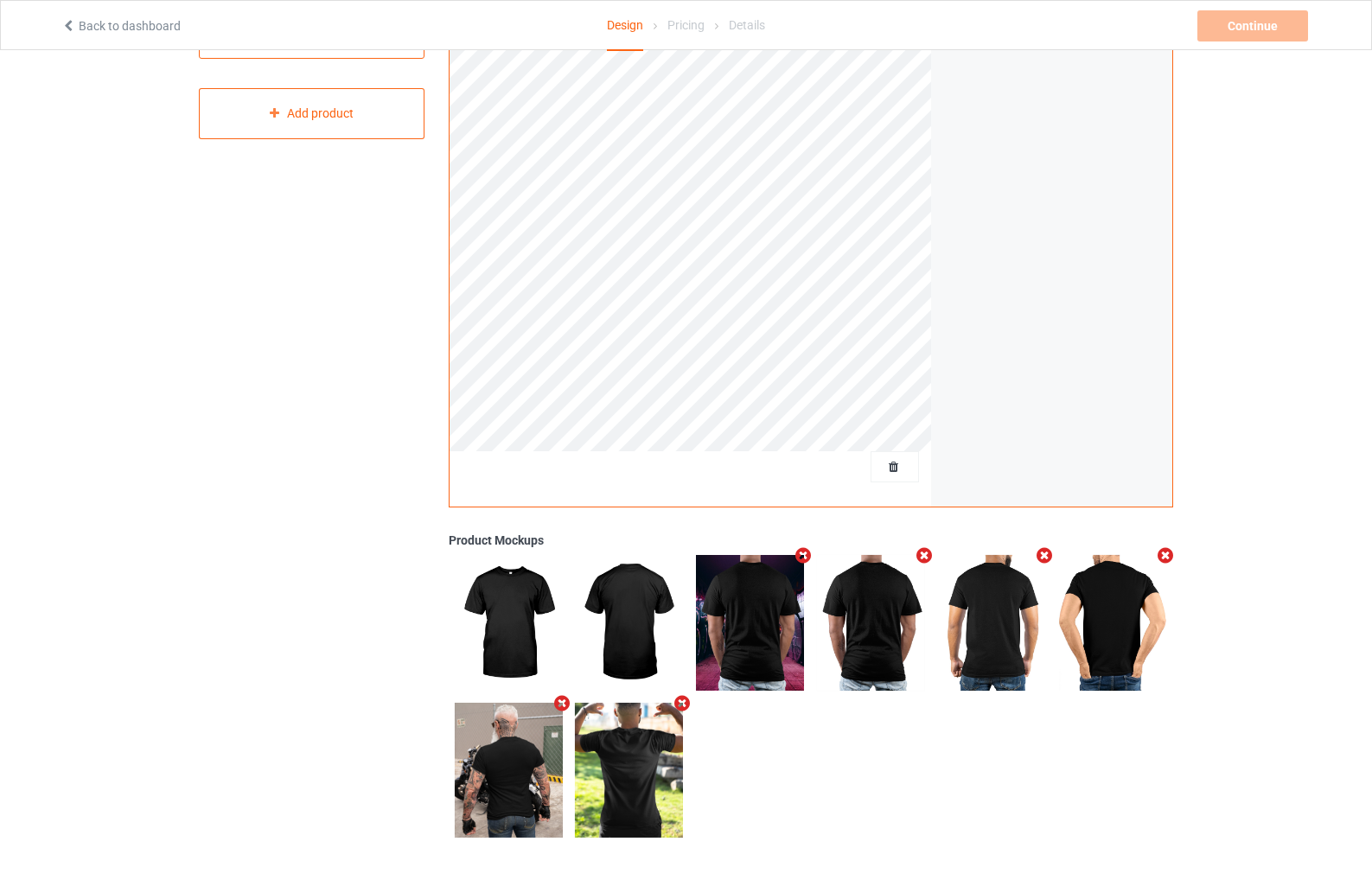
click at [611, 733] on img at bounding box center [628, 770] width 108 height 135
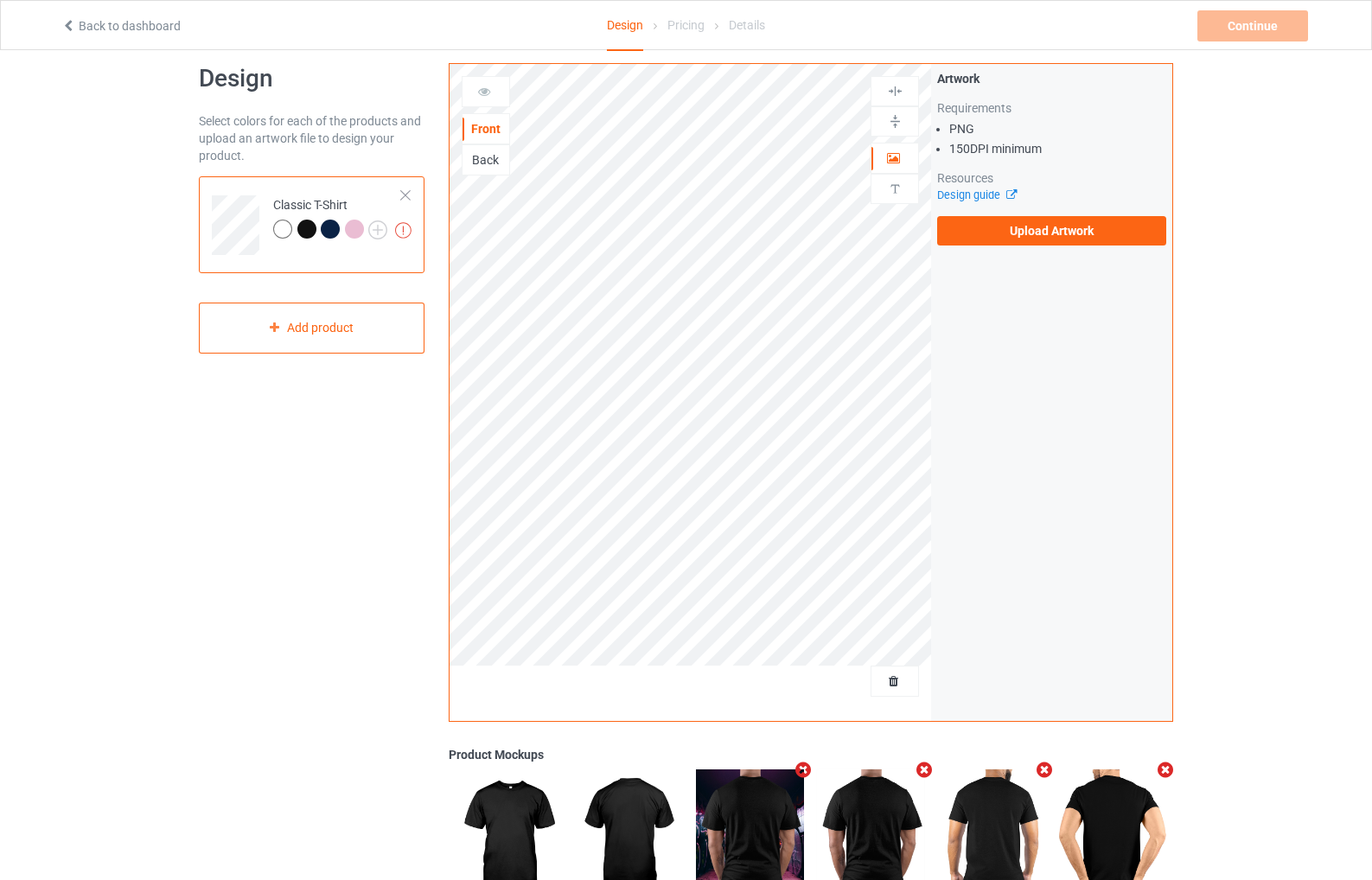
scroll to position [0, 0]
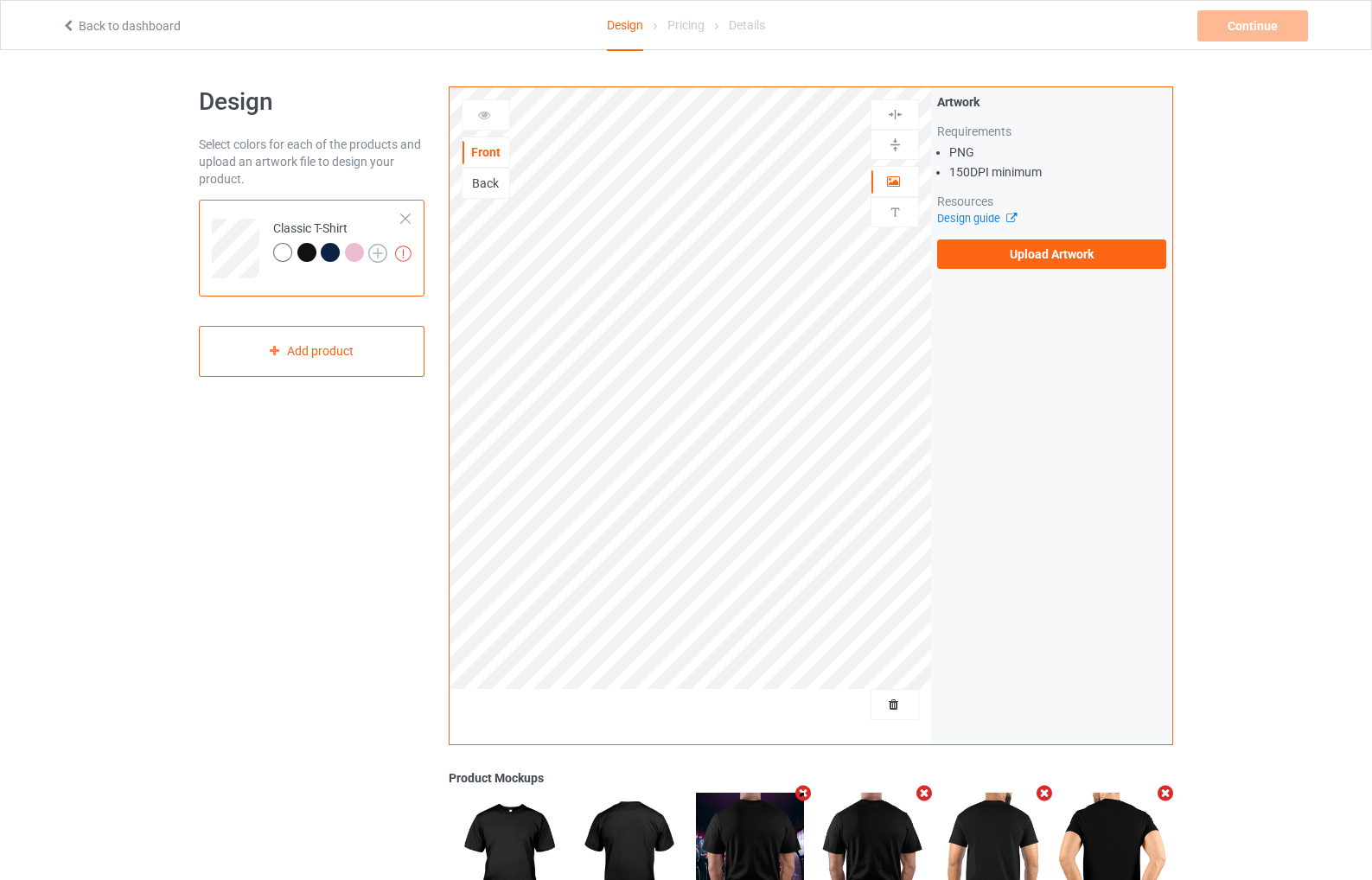
click at [376, 251] on img at bounding box center [377, 253] width 19 height 19
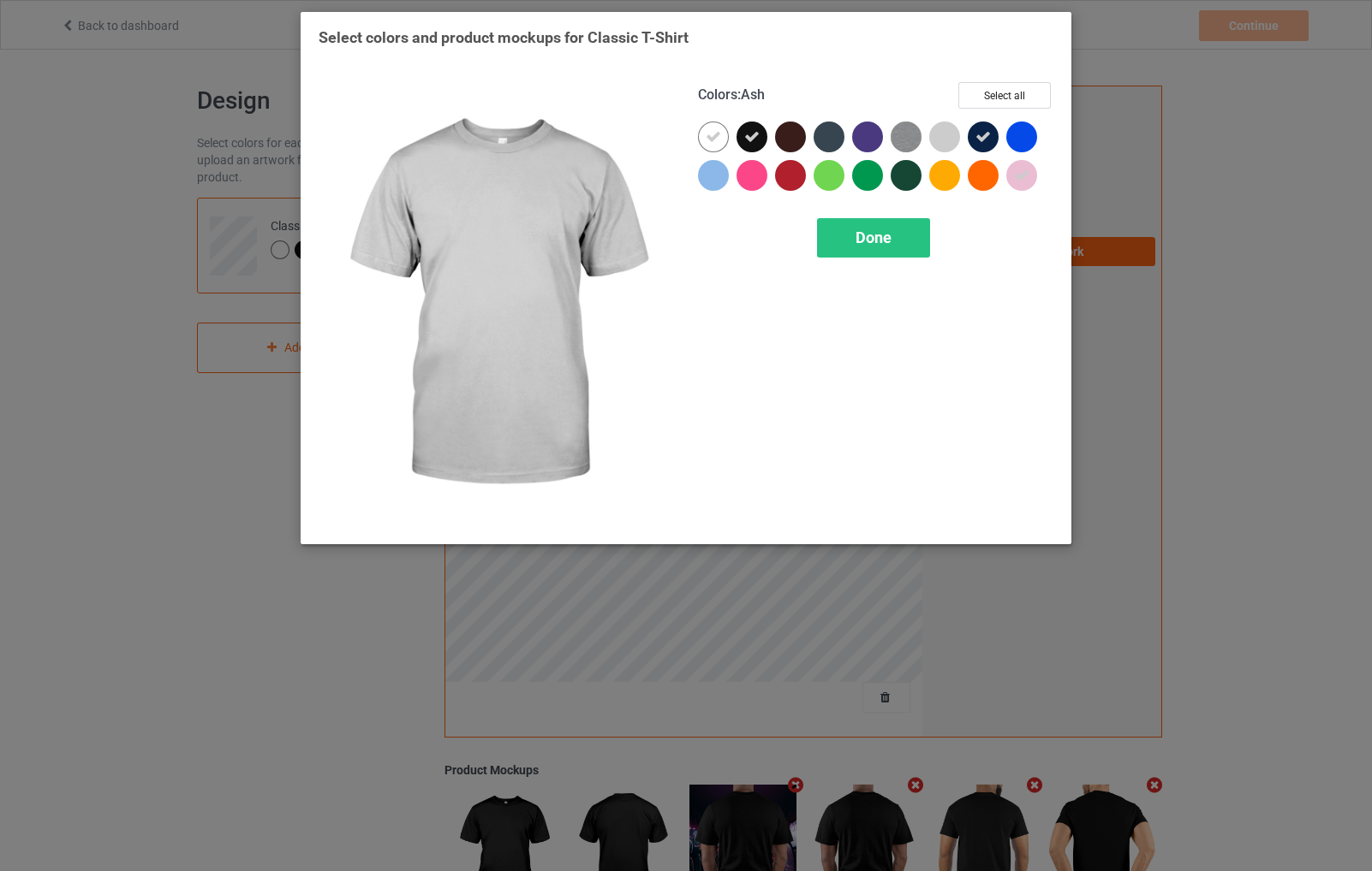
click at [942, 135] on div at bounding box center [944, 137] width 31 height 31
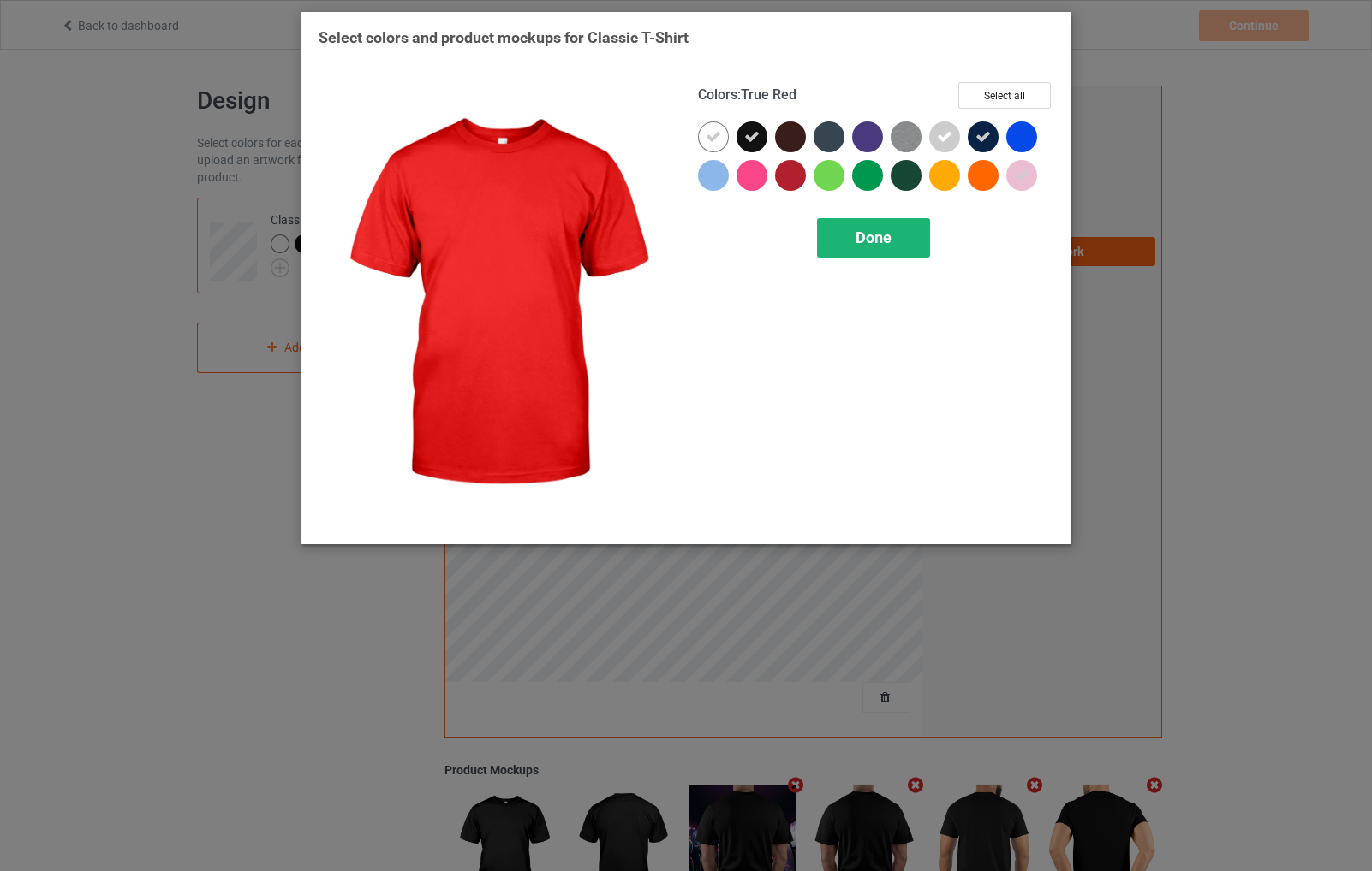
click at [862, 233] on span "Done" at bounding box center [873, 237] width 36 height 18
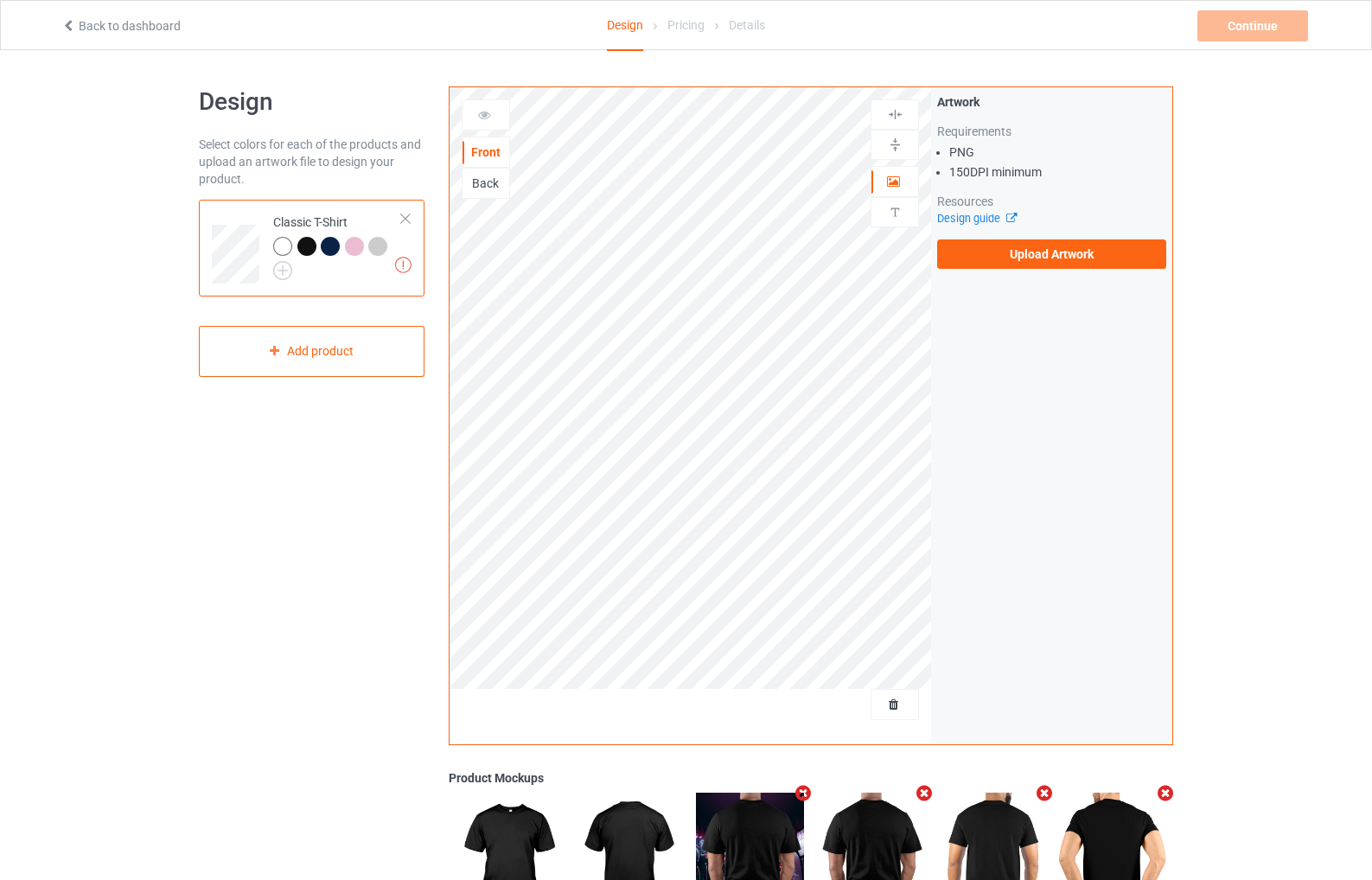
click at [382, 247] on div at bounding box center [377, 246] width 19 height 19
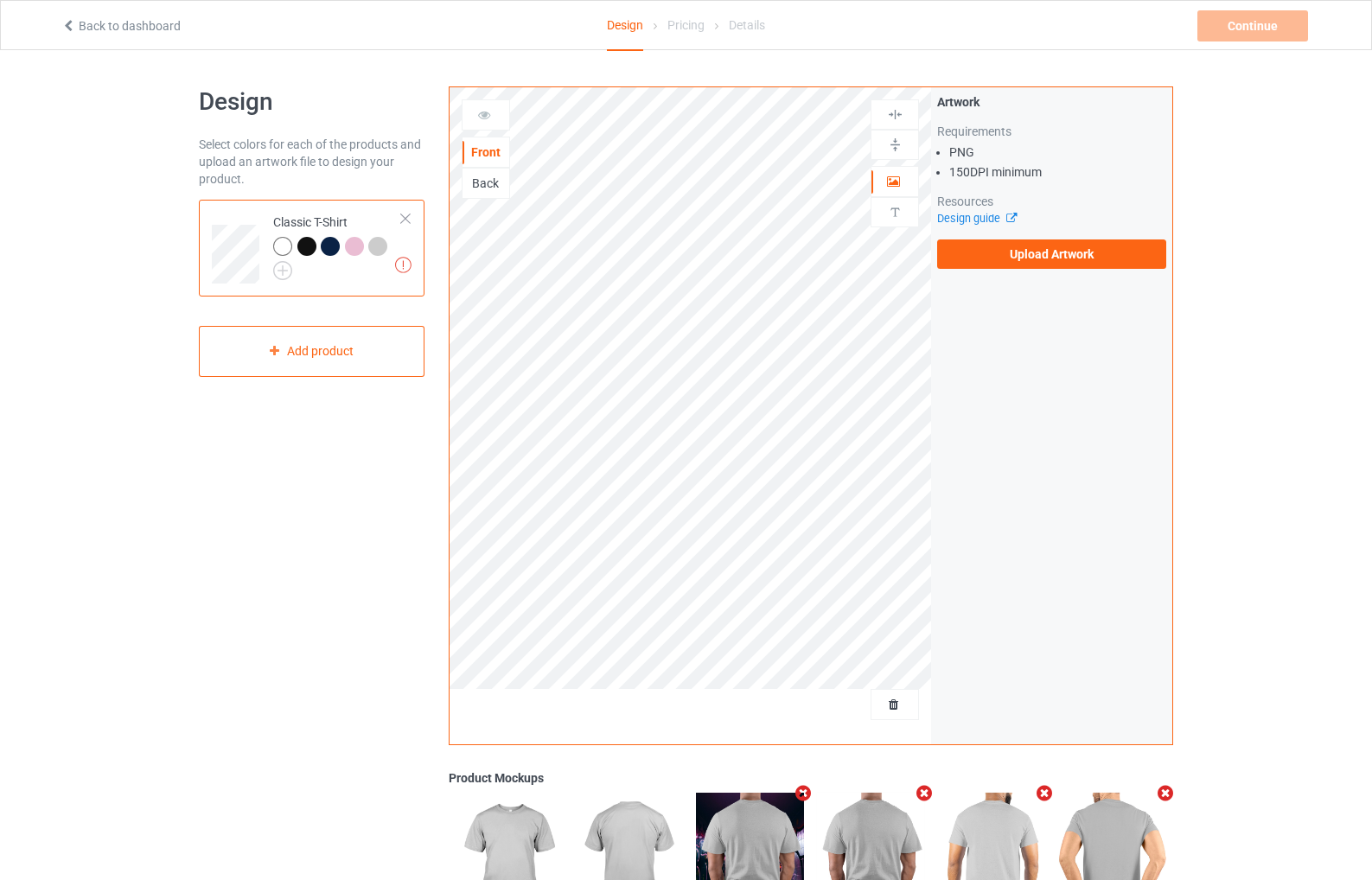
click at [283, 244] on div at bounding box center [283, 246] width 19 height 19
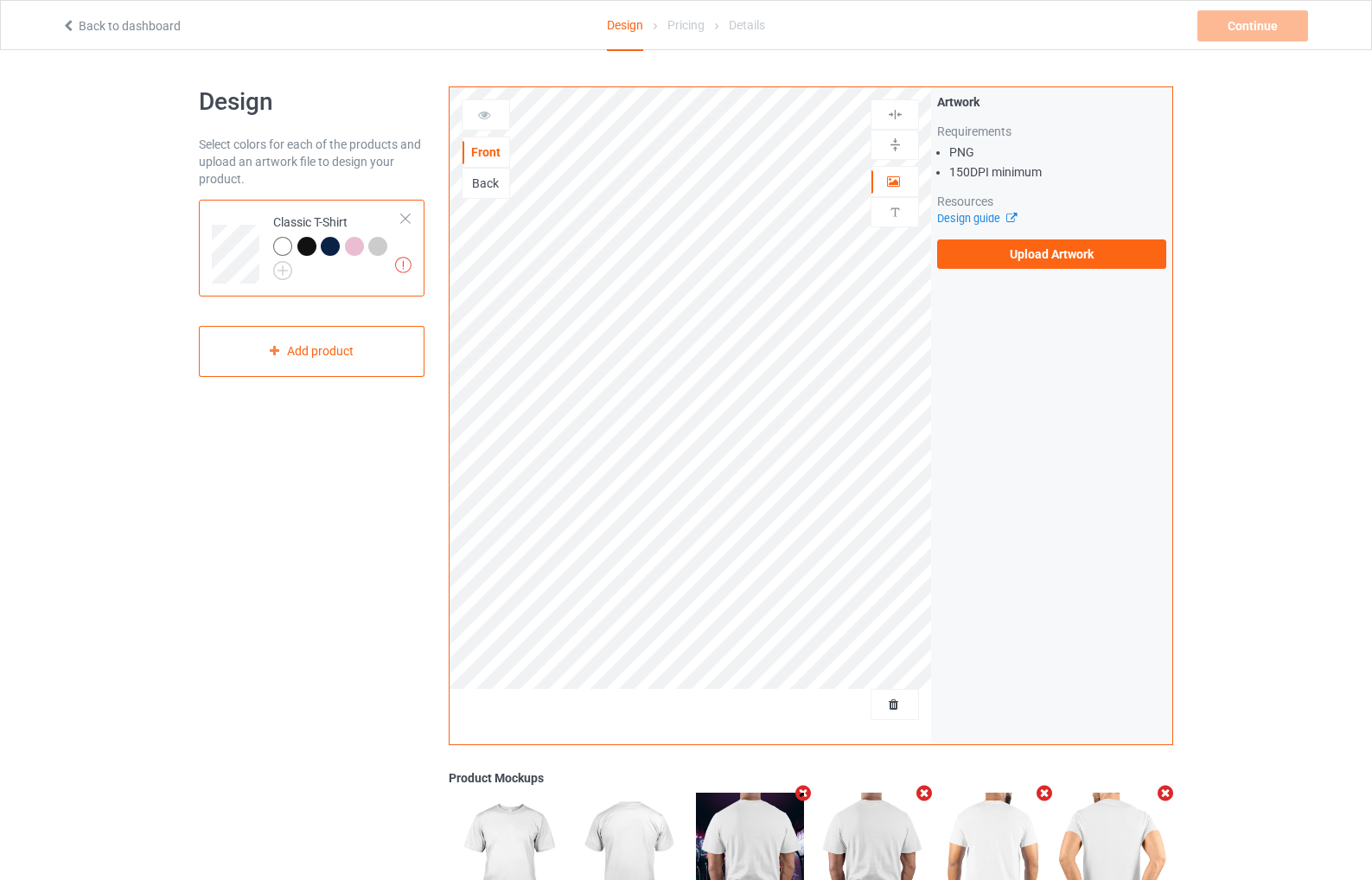
scroll to position [239, 0]
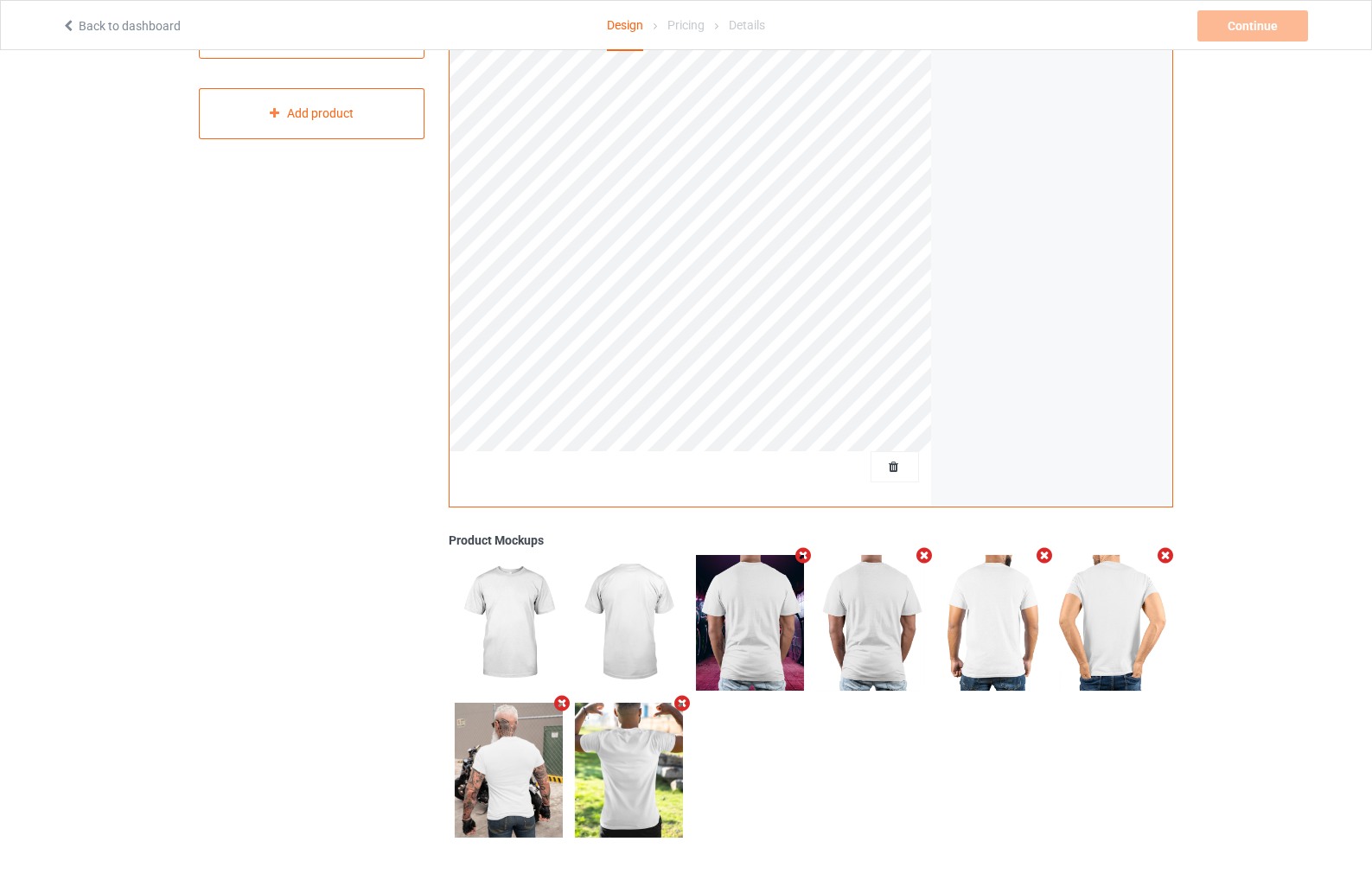
drag, startPoint x: 807, startPoint y: 640, endPoint x: 746, endPoint y: 630, distance: 61.8
drag, startPoint x: 607, startPoint y: 750, endPoint x: 617, endPoint y: 771, distance: 23.3
click at [1279, 300] on div "Design Select colors for each of the products and upload an artwork file to des…" at bounding box center [686, 347] width 1372 height 1068
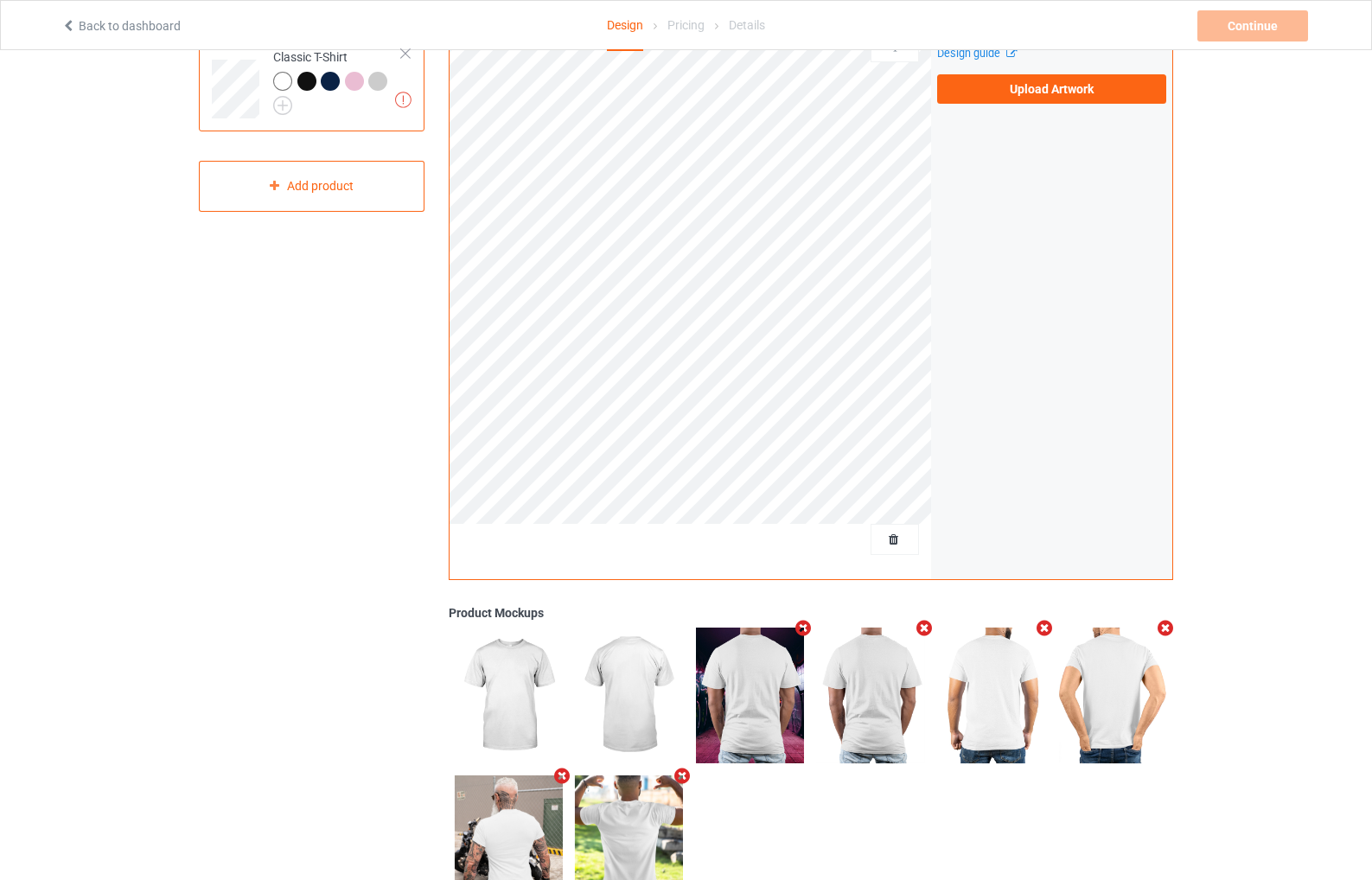
scroll to position [173, 0]
